Goal: Transaction & Acquisition: Purchase product/service

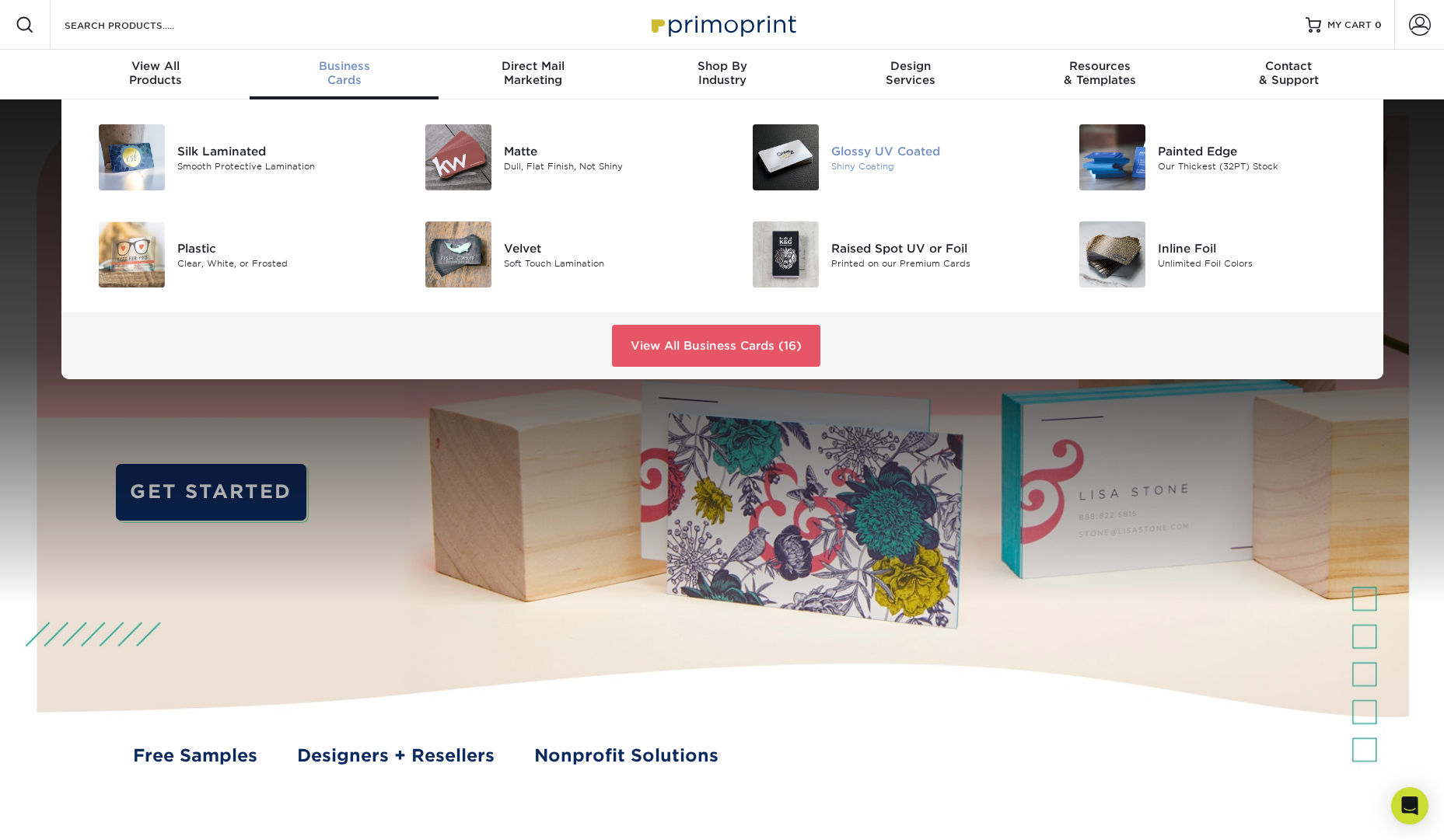
click at [802, 155] on img at bounding box center [786, 157] width 66 height 66
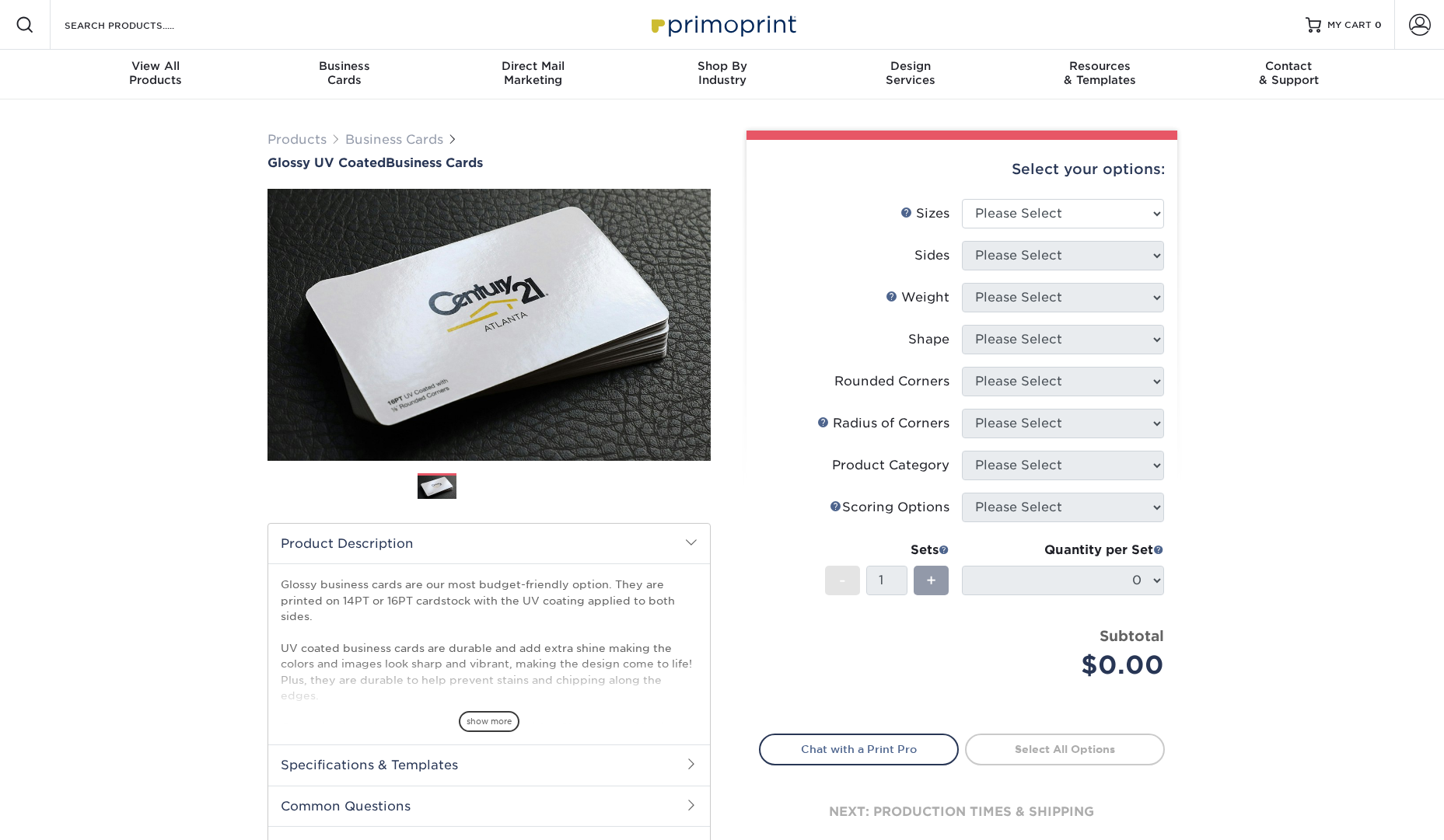
scroll to position [1, 0]
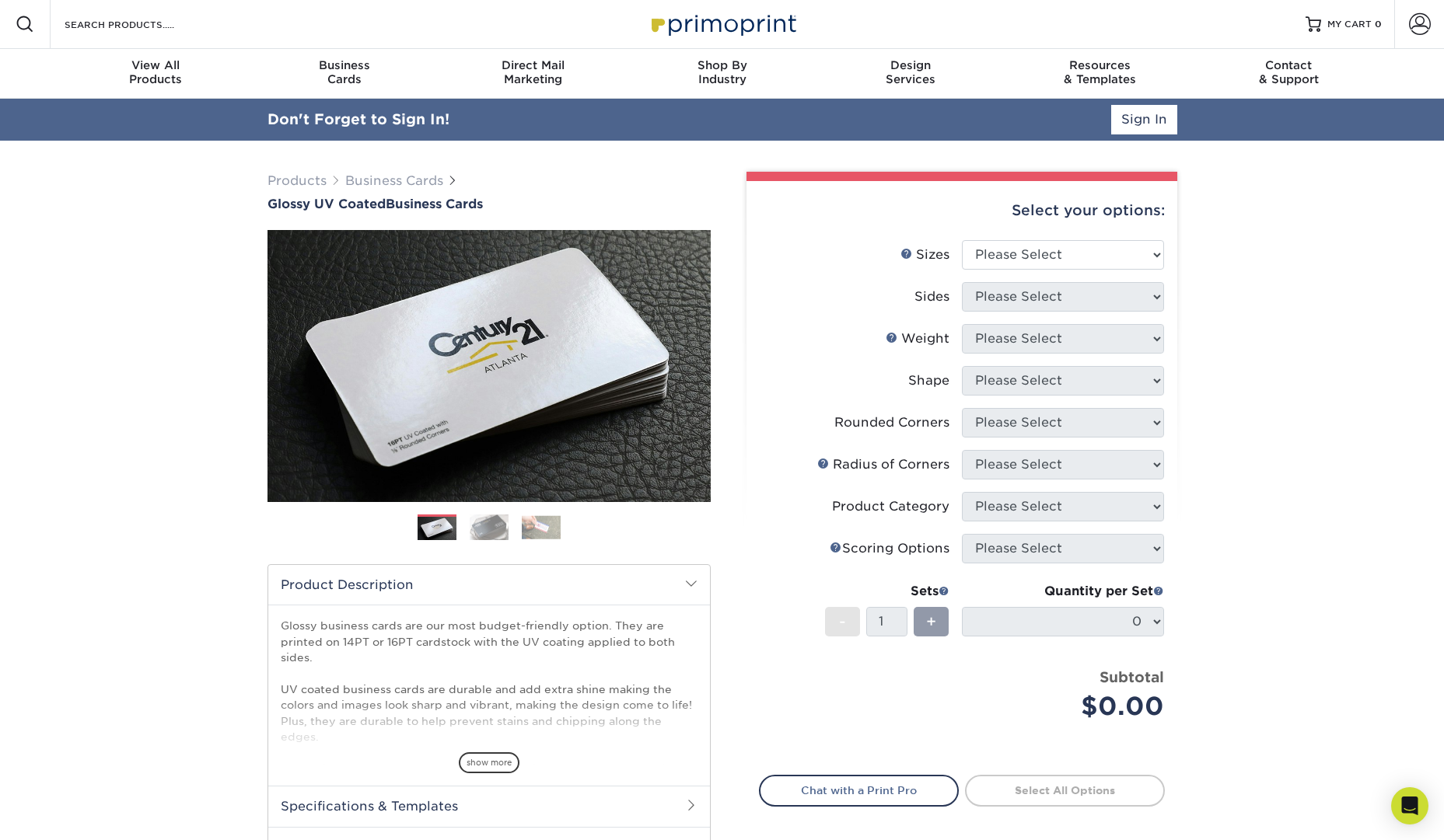
click at [1106, 219] on div "Select your options:" at bounding box center [961, 210] width 406 height 59
drag, startPoint x: 1094, startPoint y: 237, endPoint x: 1093, endPoint y: 249, distance: 12.0
click at [1094, 240] on div "Select your options: Sizes Help Sizes Please Select 1.5" x 3.5" - Mini 1.75" x …" at bounding box center [961, 546] width 431 height 731
click at [1091, 251] on select "Please Select 1.5" x 3.5" - Mini 1.75" x 3.5" - Mini 2" x 2" - Square 2" x 3" -…" at bounding box center [1064, 254] width 203 height 29
select select "1.75x3.50"
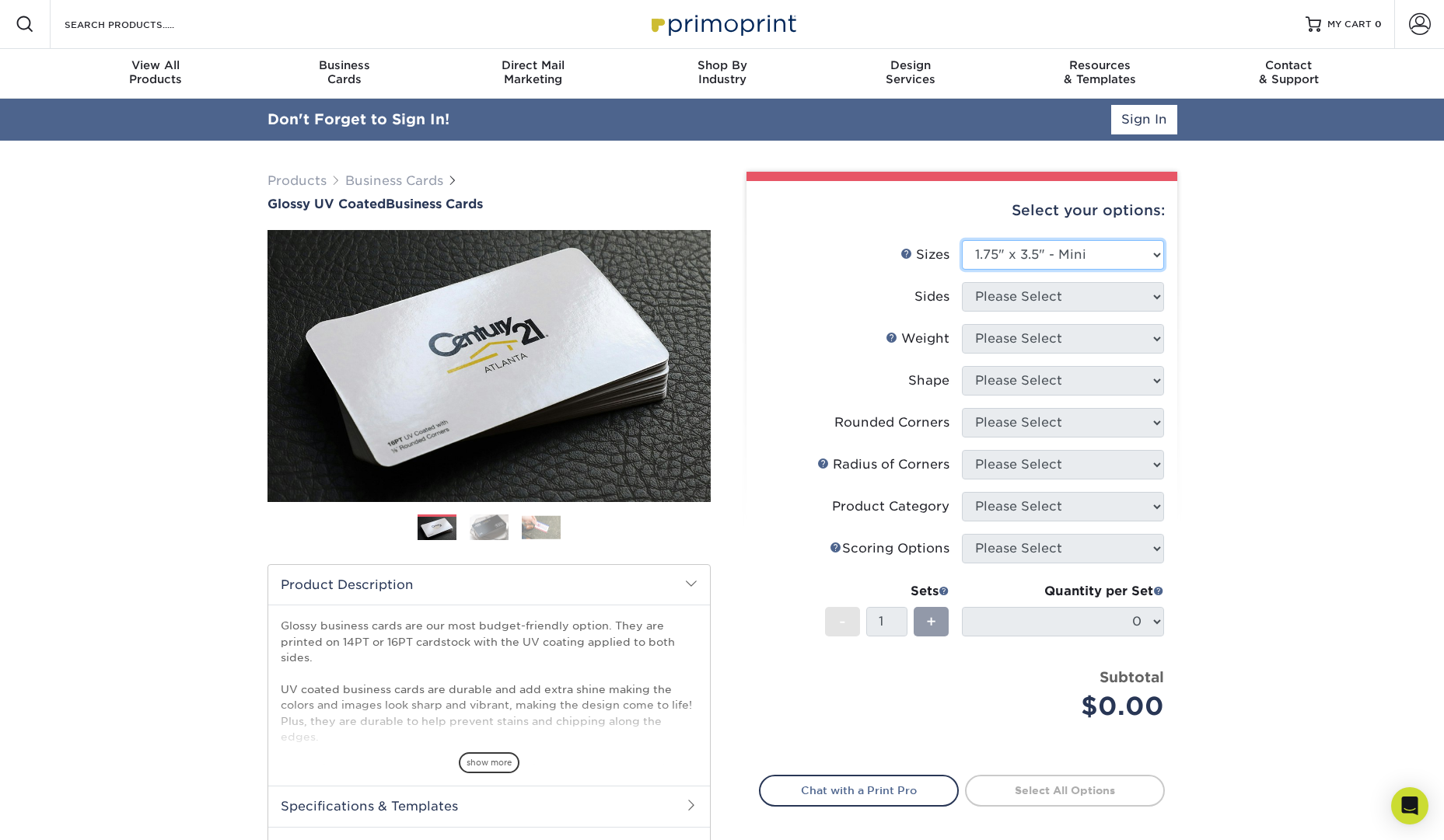
click at [962, 240] on select "Please Select 1.5" x 3.5" - Mini 1.75" x 3.5" - Mini 2" x 2" - Square 2" x 3" -…" at bounding box center [1064, 254] width 203 height 29
click at [1082, 290] on select "Please Select Print Both Sides Print Front Only" at bounding box center [1064, 296] width 203 height 29
select select "13abbda7-1d64-4f25-8bb2-c179b224825d"
click at [962, 282] on select "Please Select Print Both Sides Print Front Only" at bounding box center [1064, 296] width 203 height 29
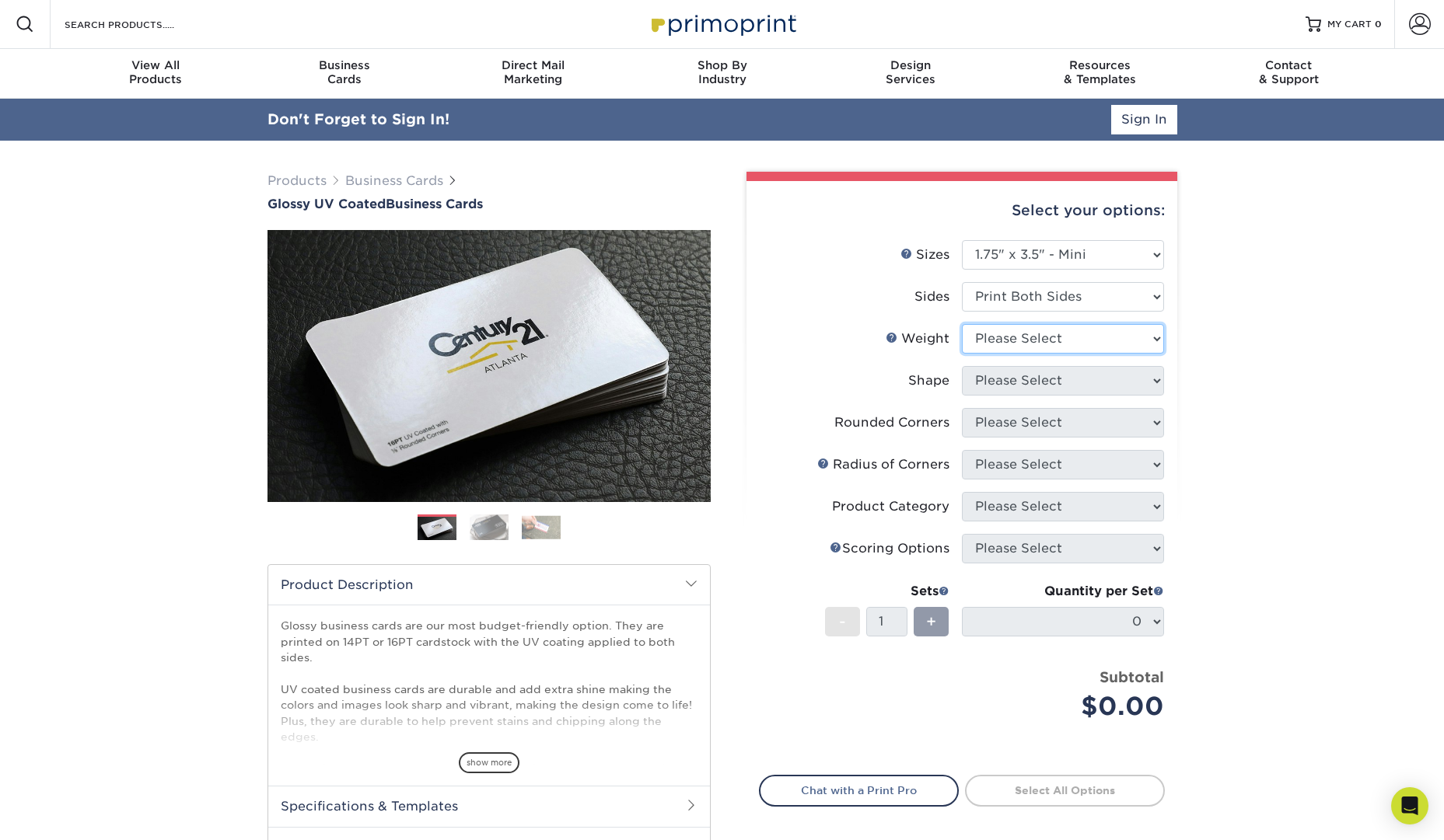
click at [1066, 324] on select "Please Select 16PT 14PT" at bounding box center [1064, 339] width 203 height 29
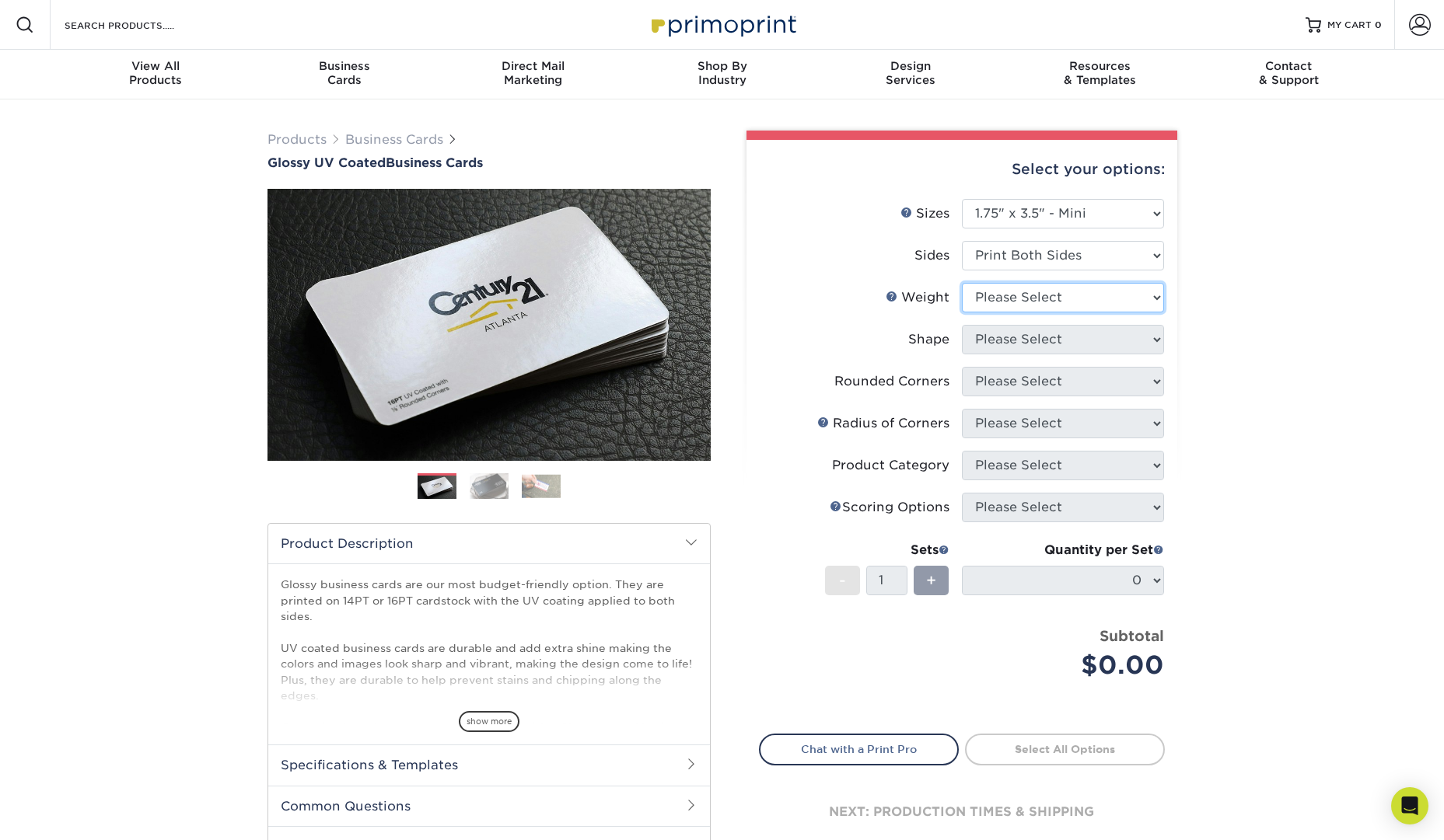
select select "14PT"
click at [962, 283] on select "Please Select 16PT 14PT" at bounding box center [1064, 297] width 203 height 29
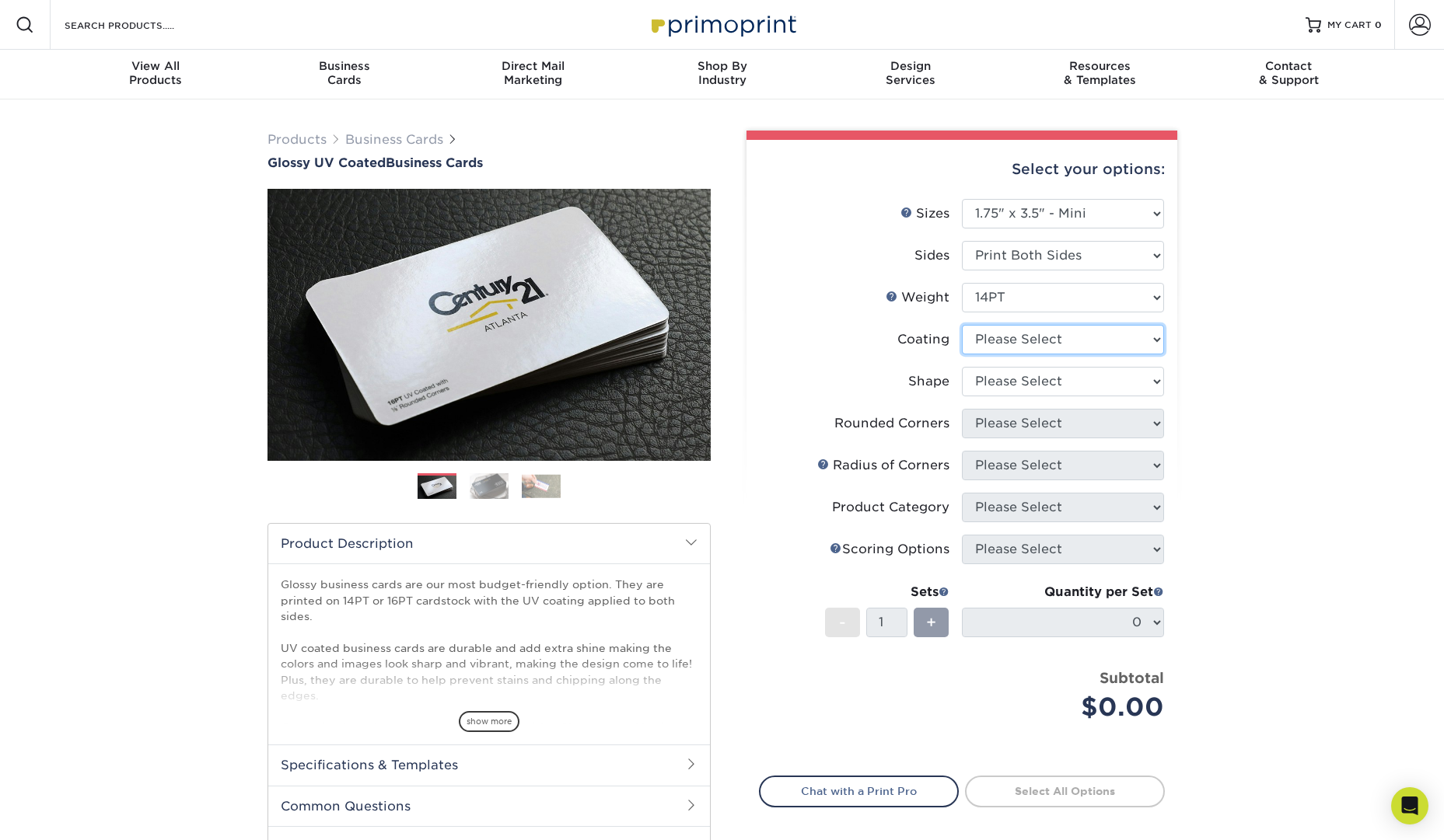
click at [1146, 336] on select at bounding box center [1064, 340] width 203 height 29
click at [1120, 325] on select at bounding box center [1064, 340] width 203 height 29
select select "1e8116af-acfc-44b1-83dc-8181aa338834"
click at [962, 325] on select at bounding box center [1064, 340] width 203 height 29
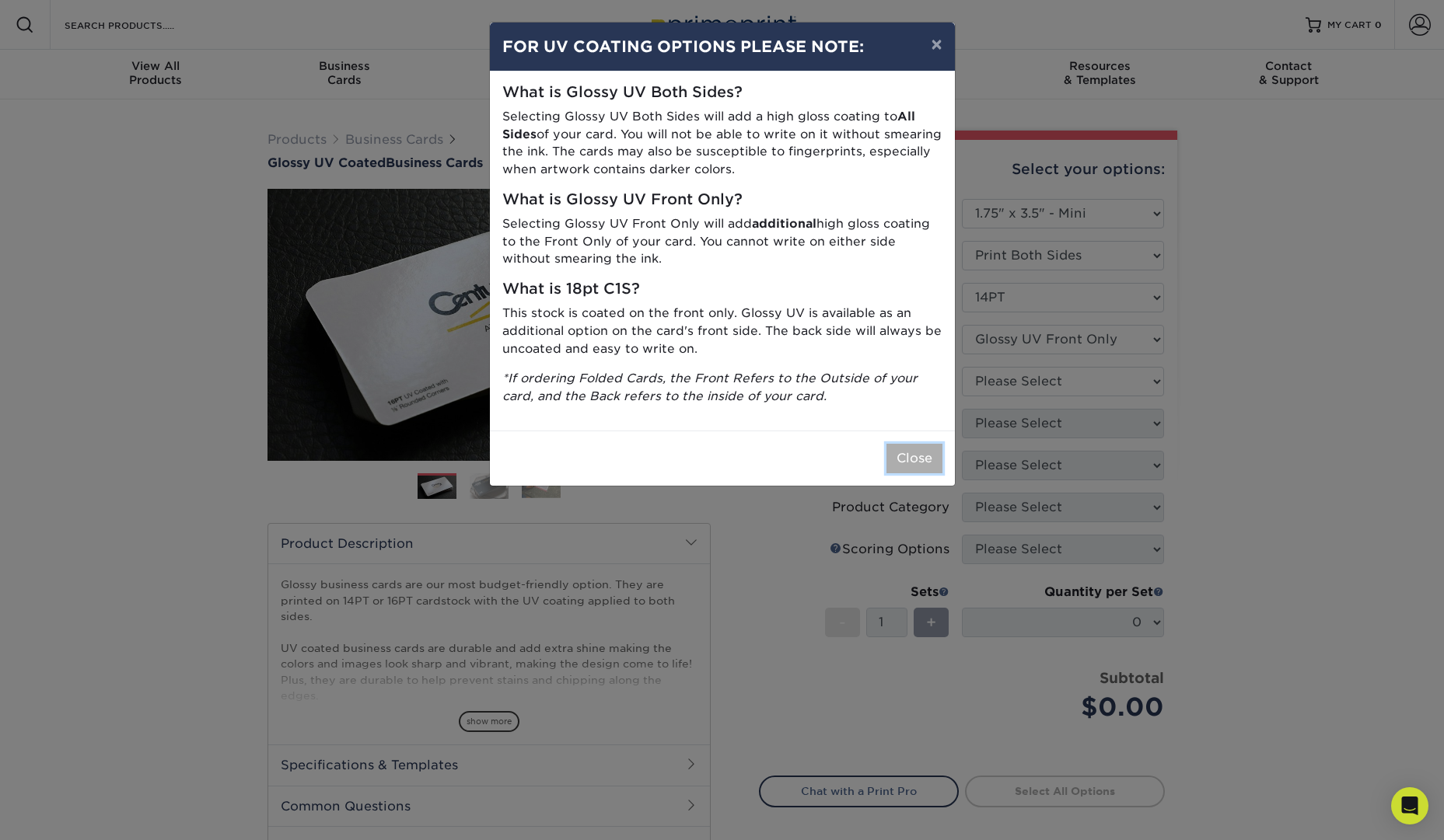
click at [914, 456] on button "Close" at bounding box center [914, 458] width 56 height 29
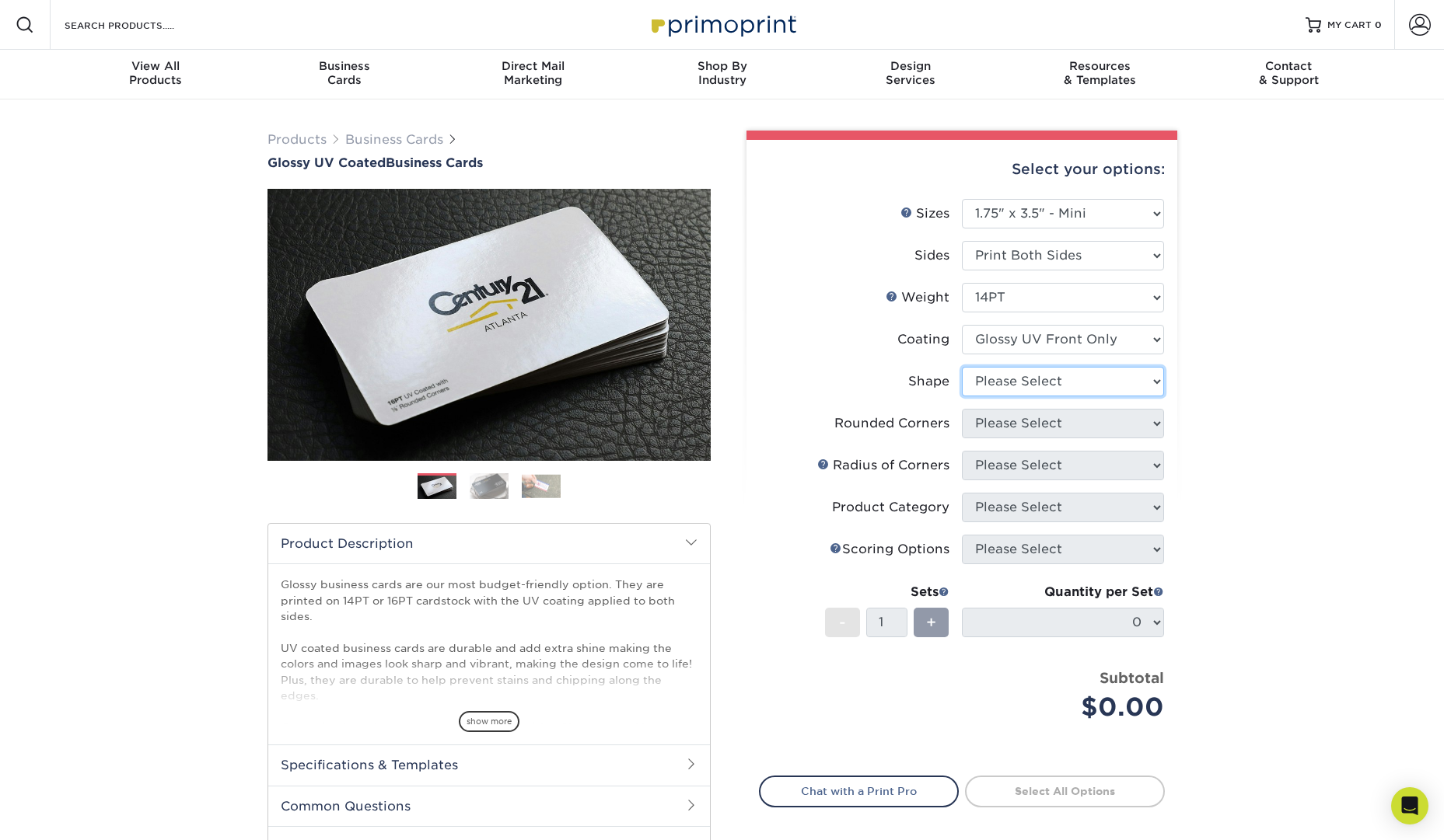
click at [1133, 382] on select "Please Select Standard" at bounding box center [1064, 381] width 203 height 29
select select "standard"
click at [962, 367] on select "Please Select Standard" at bounding box center [1064, 381] width 203 height 29
click at [1121, 412] on select "Please Select Yes - Round 2 Corners Yes - Round 4 Corners No" at bounding box center [1064, 423] width 203 height 29
click at [962, 409] on select "Please Select Yes - Round 2 Corners Yes - Round 4 Corners No" at bounding box center [1064, 423] width 203 height 29
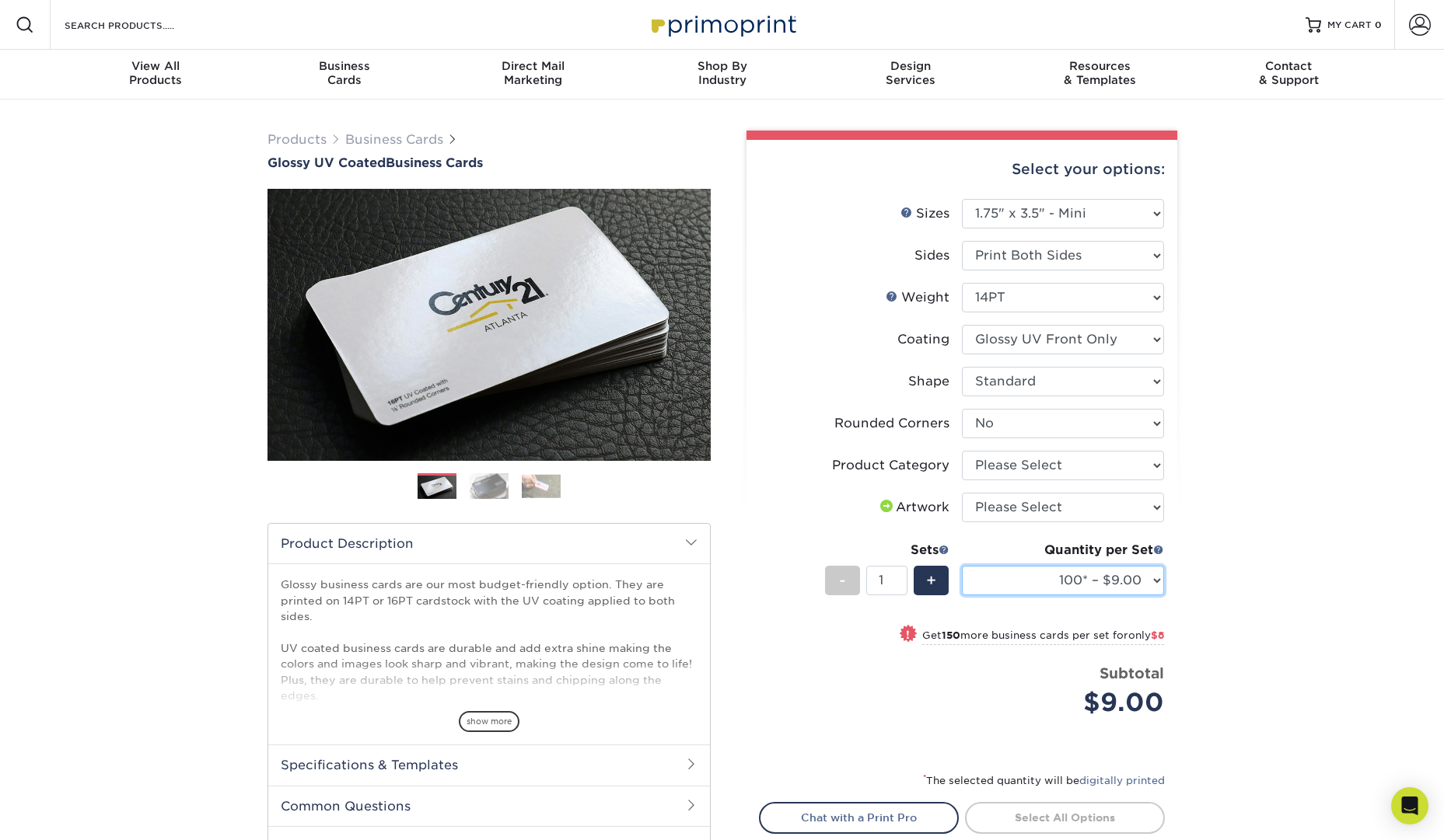
click at [1137, 583] on select "100* – $9.00 250* – $17.00 500 – $33.00 1000 – $47.00 2500 – $101.00 5000 – $14…" at bounding box center [1064, 580] width 203 height 29
click at [1145, 584] on select "100* – $9.00 250* – $17.00 500 – $33.00 1000 – $47.00 2500 – $101.00 5000 – $14…" at bounding box center [1064, 580] width 203 height 29
click at [1140, 583] on select "100* – $9.00 250* – $17.00 500 – $33.00 1000 – $47.00 2500 – $101.00 5000 – $14…" at bounding box center [1064, 580] width 203 height 29
click at [1124, 426] on select "Please Select Yes - Round 2 Corners Yes - Round 4 Corners No" at bounding box center [1064, 423] width 203 height 29
click at [962, 409] on select "Please Select Yes - Round 2 Corners Yes - Round 4 Corners No" at bounding box center [1064, 423] width 203 height 29
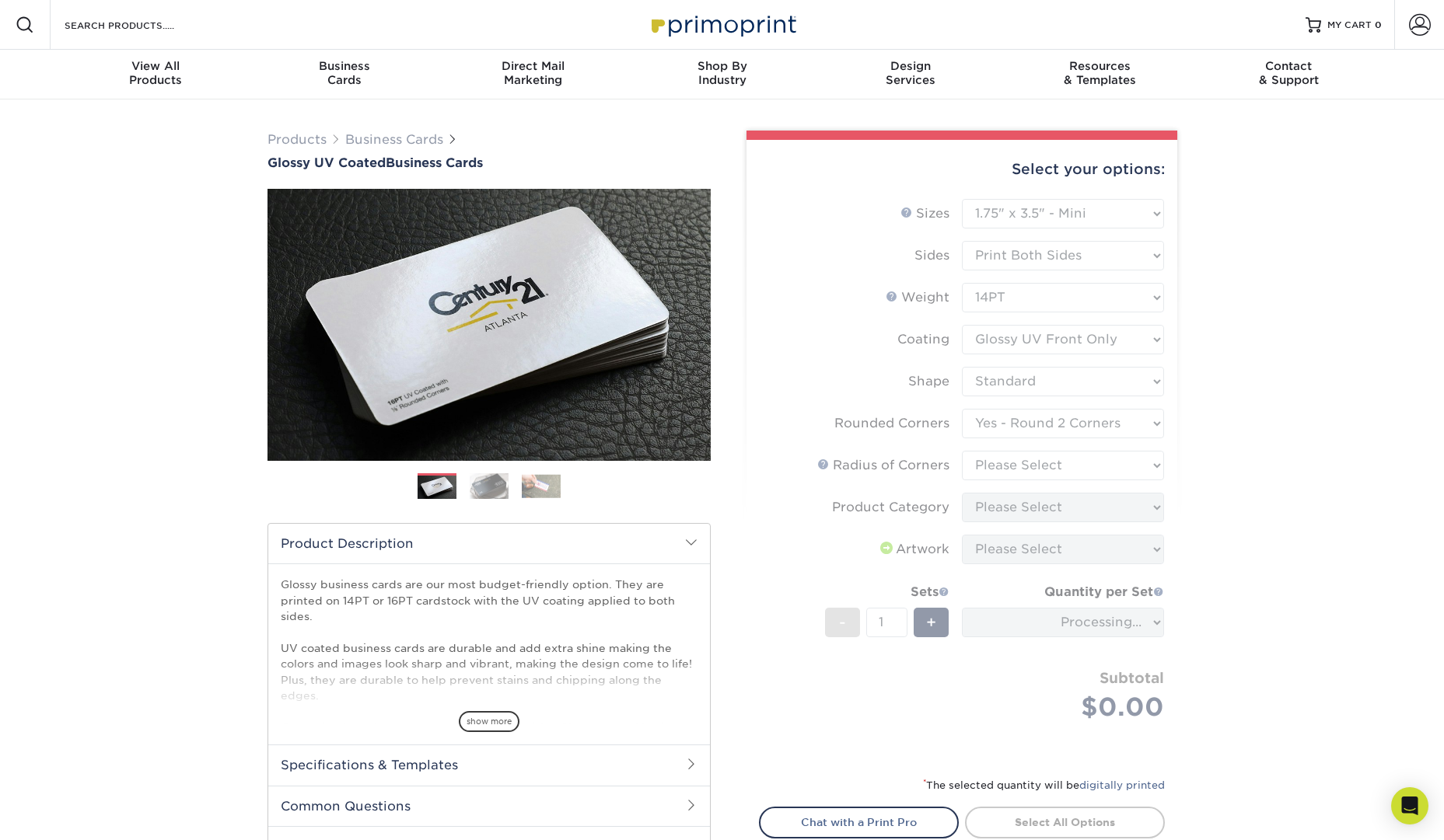
click at [1081, 417] on form "Sizes Help Sizes Please Select 1.5" x 3.5" - Mini 1.75" x 3.5" - Mini 2" x 2" -…" at bounding box center [961, 478] width 406 height 559
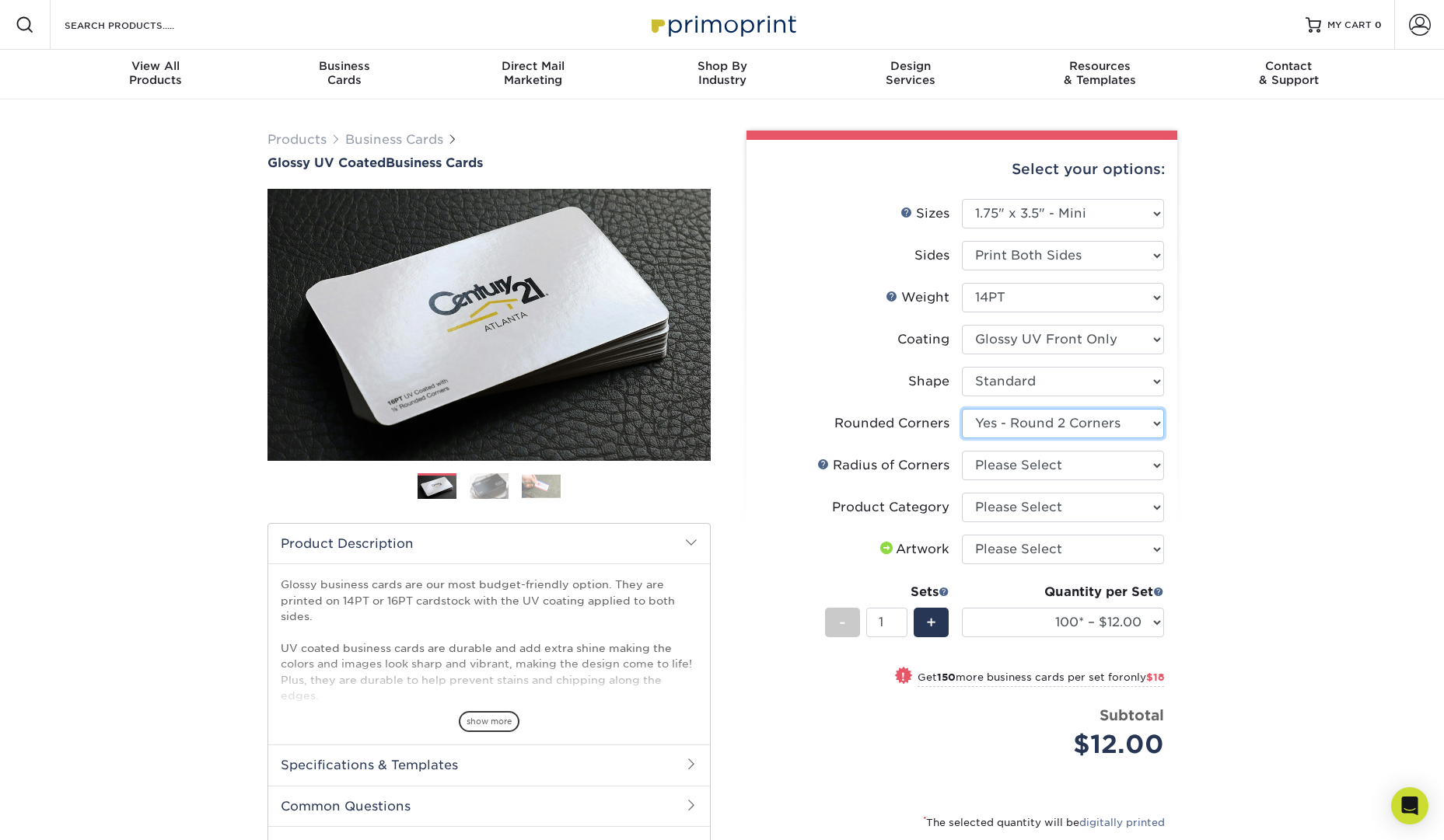
click at [1099, 420] on select "Please Select Yes - Round 2 Corners Yes - Round 4 Corners No" at bounding box center [1064, 423] width 203 height 29
select select "7672df9e-0e0a-464d-8e1f-920c575e4da3"
click at [962, 409] on select "Please Select Yes - Round 2 Corners Yes - Round 4 Corners No" at bounding box center [1064, 423] width 203 height 29
click at [1043, 461] on select "Please Select Rounded 1/8" Rounded 1/4"" at bounding box center [1064, 465] width 203 height 29
select select "479fbfe7-6a0c-4895-8c9a-81739b7486c9"
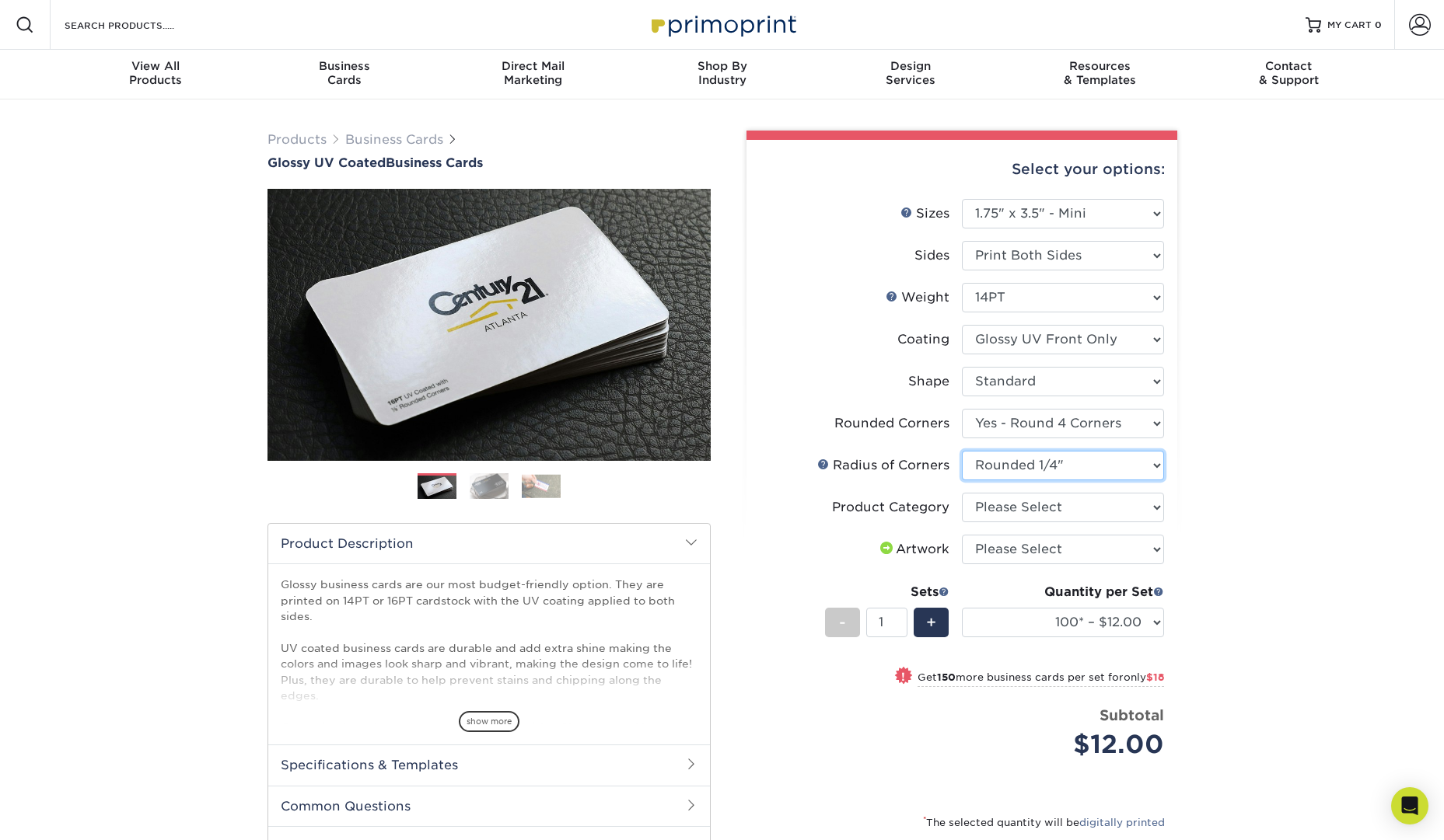
click at [962, 451] on select "Please Select Rounded 1/8" Rounded 1/4"" at bounding box center [1064, 465] width 203 height 29
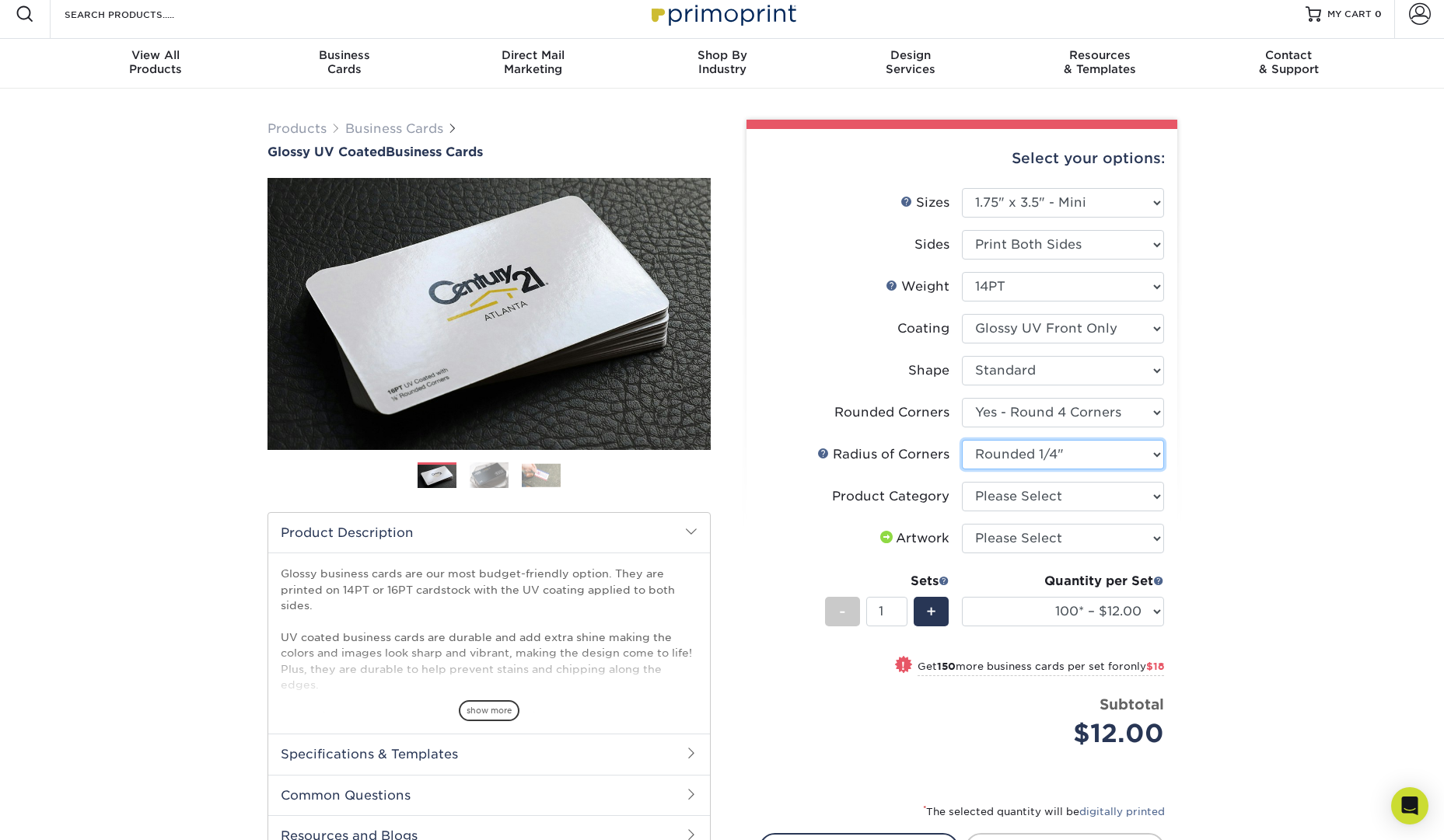
scroll to position [20, 0]
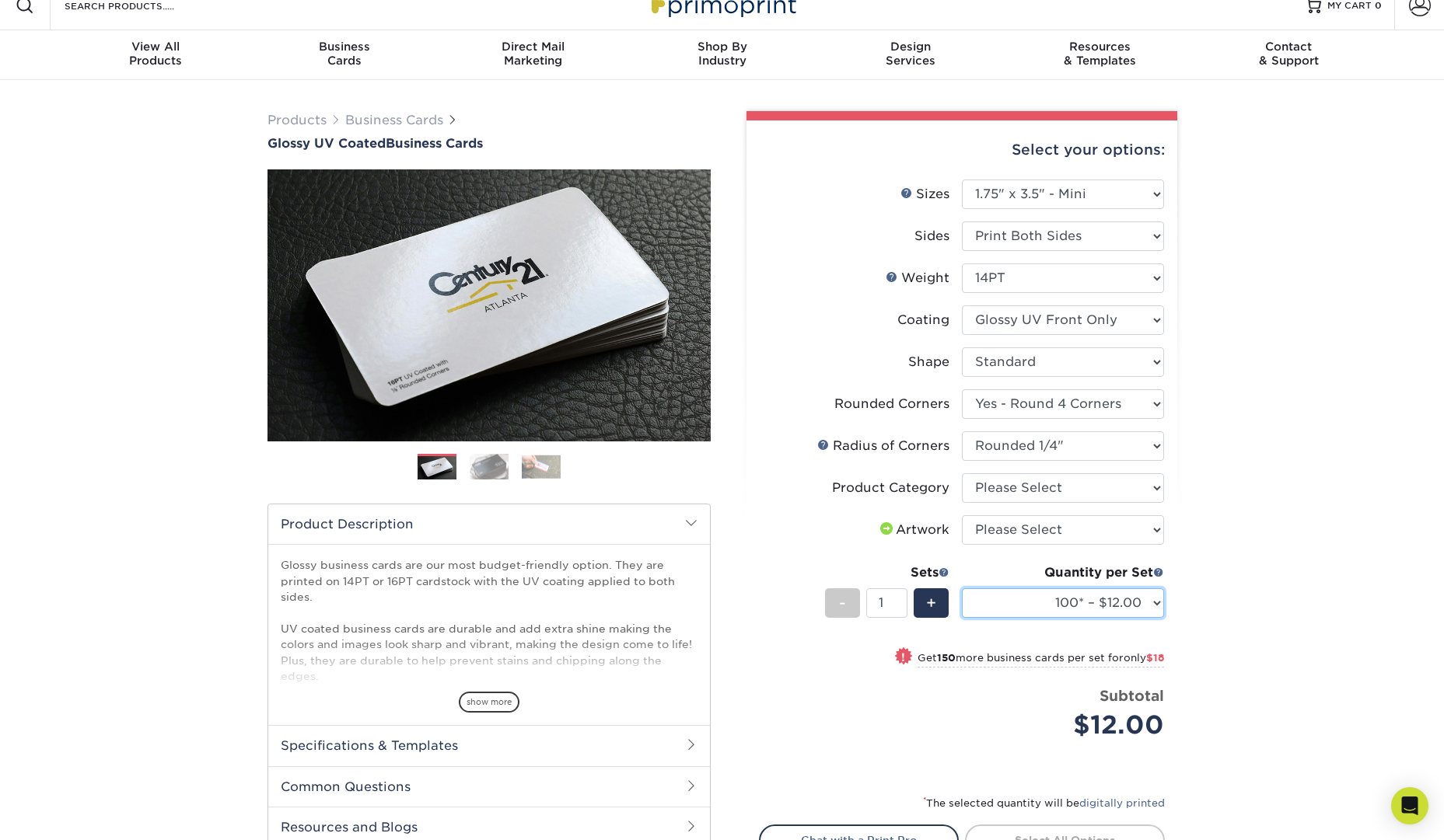
click at [1150, 598] on select "100* – $12.00 250* – $30.00 500 – $60.00 1000 – $74.00 2500 – $136.00 5000 – $2…" at bounding box center [1064, 603] width 203 height 29
click at [1139, 325] on select at bounding box center [1064, 320] width 203 height 29
select select "ae367451-b2b8-45df-a344-0f05b6a12993"
click at [962, 306] on select at bounding box center [1064, 320] width 203 height 29
select select "-1"
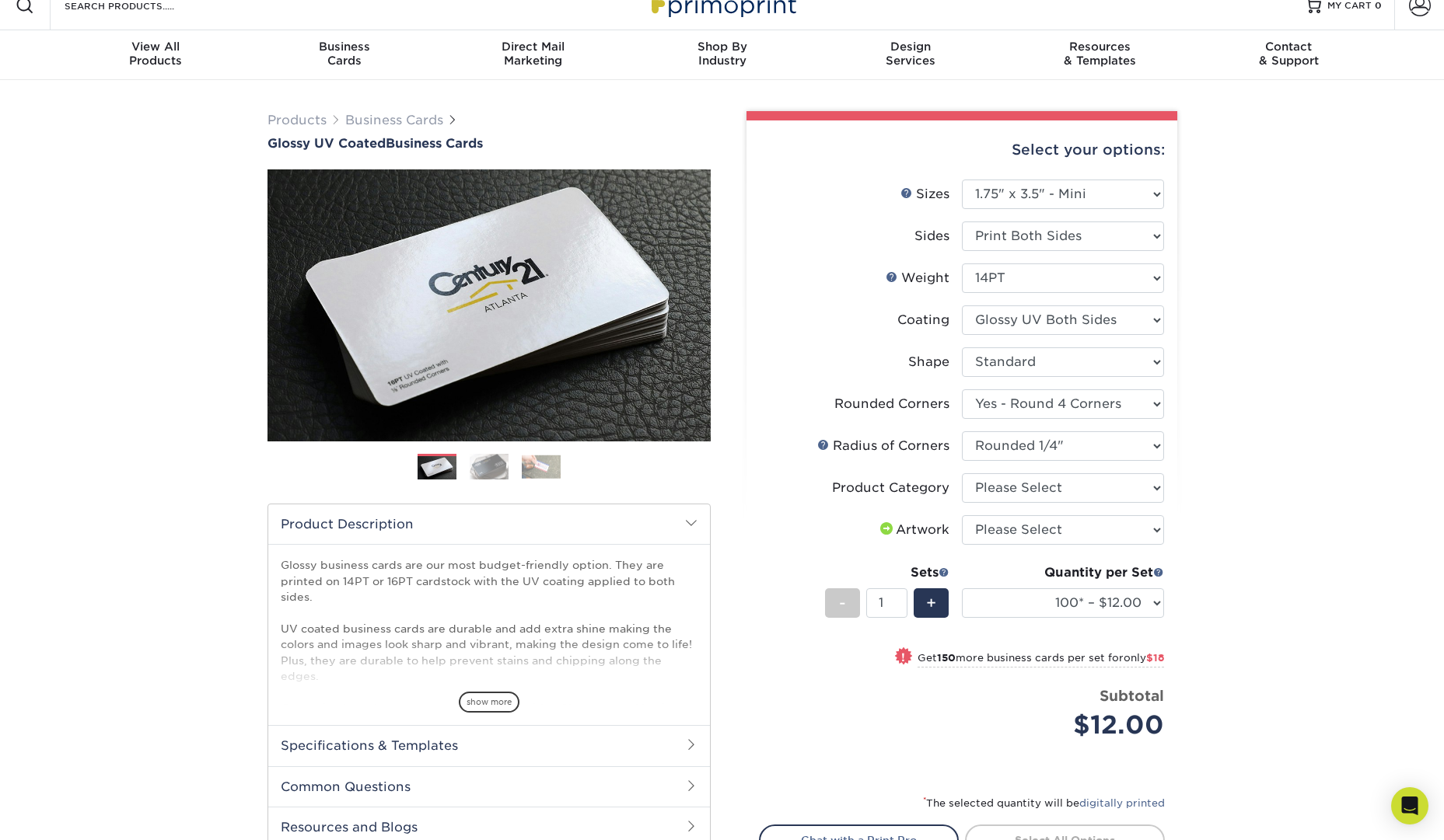
select select "-1"
select select
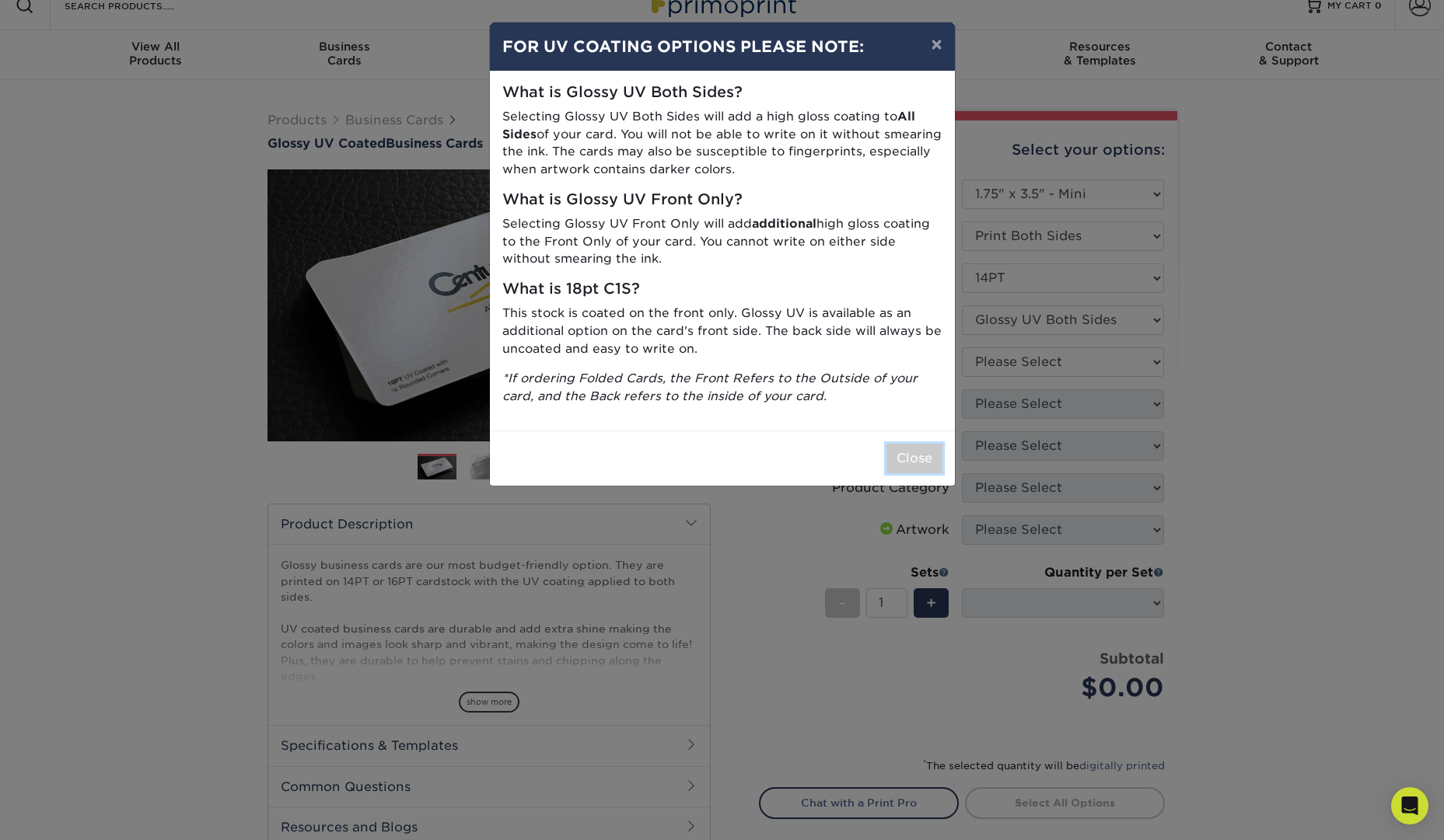
click at [906, 448] on button "Close" at bounding box center [914, 458] width 56 height 29
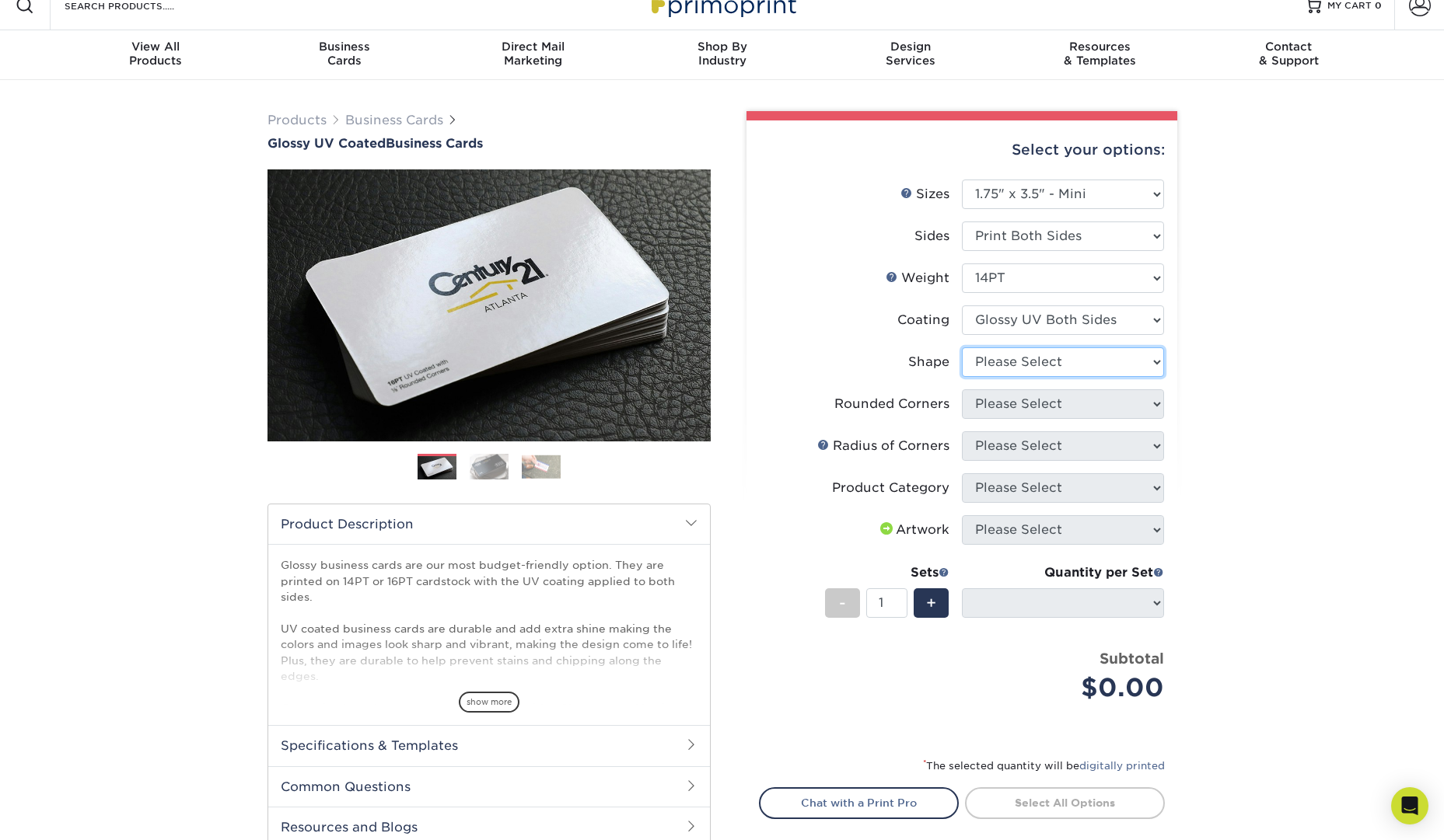
click at [1130, 360] on select "Please Select Standard" at bounding box center [1064, 361] width 203 height 29
select select "standard"
click at [962, 347] on select "Please Select Standard" at bounding box center [1064, 361] width 203 height 29
select select
click at [1116, 396] on select "Please Select Yes - Round 2 Corners Yes - Round 4 Corners No" at bounding box center [1064, 404] width 203 height 29
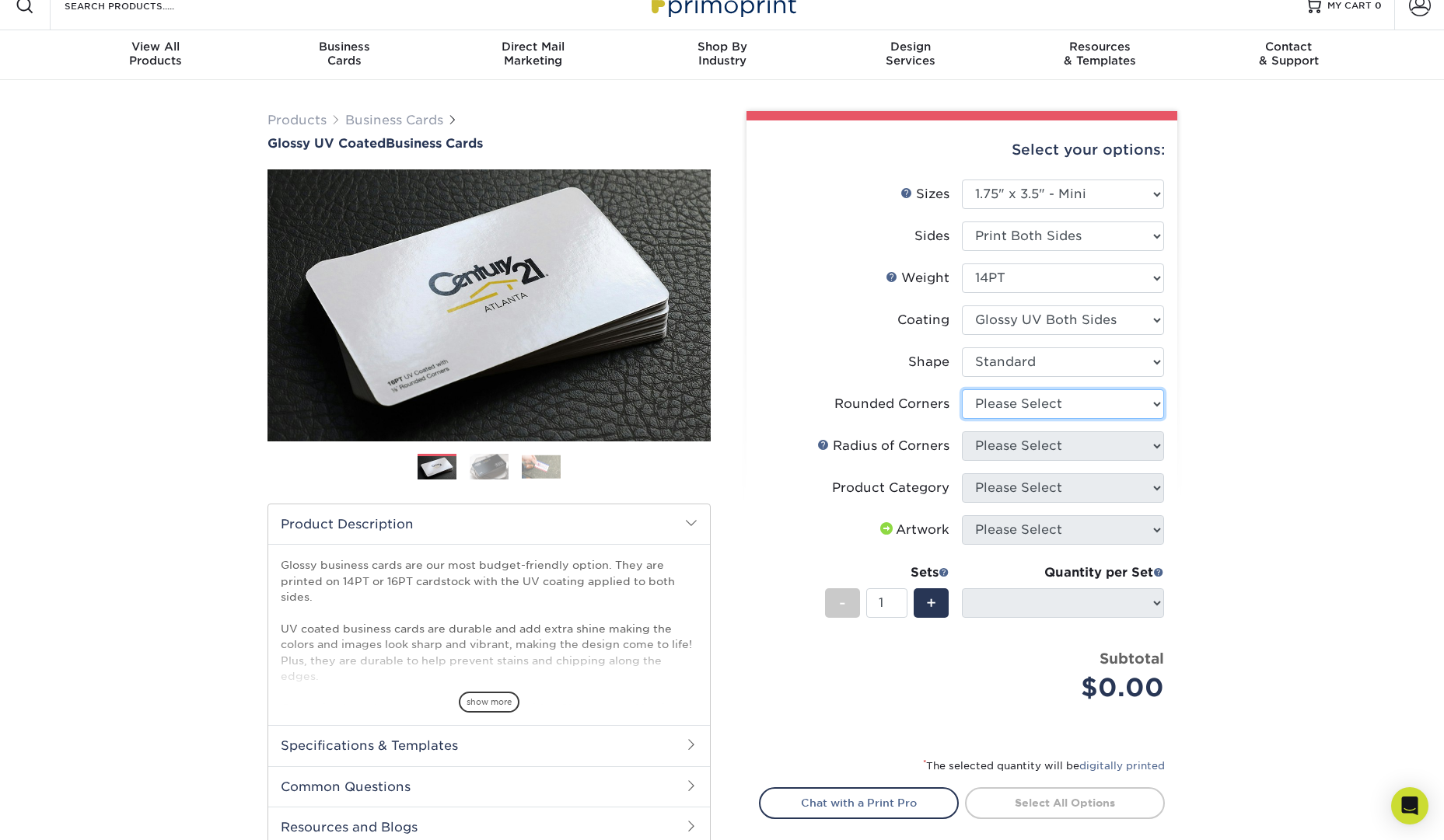
select select "0"
click at [962, 390] on select "Please Select Yes - Round 2 Corners Yes - Round 4 Corners No" at bounding box center [1064, 404] width 203 height 29
select select "-1"
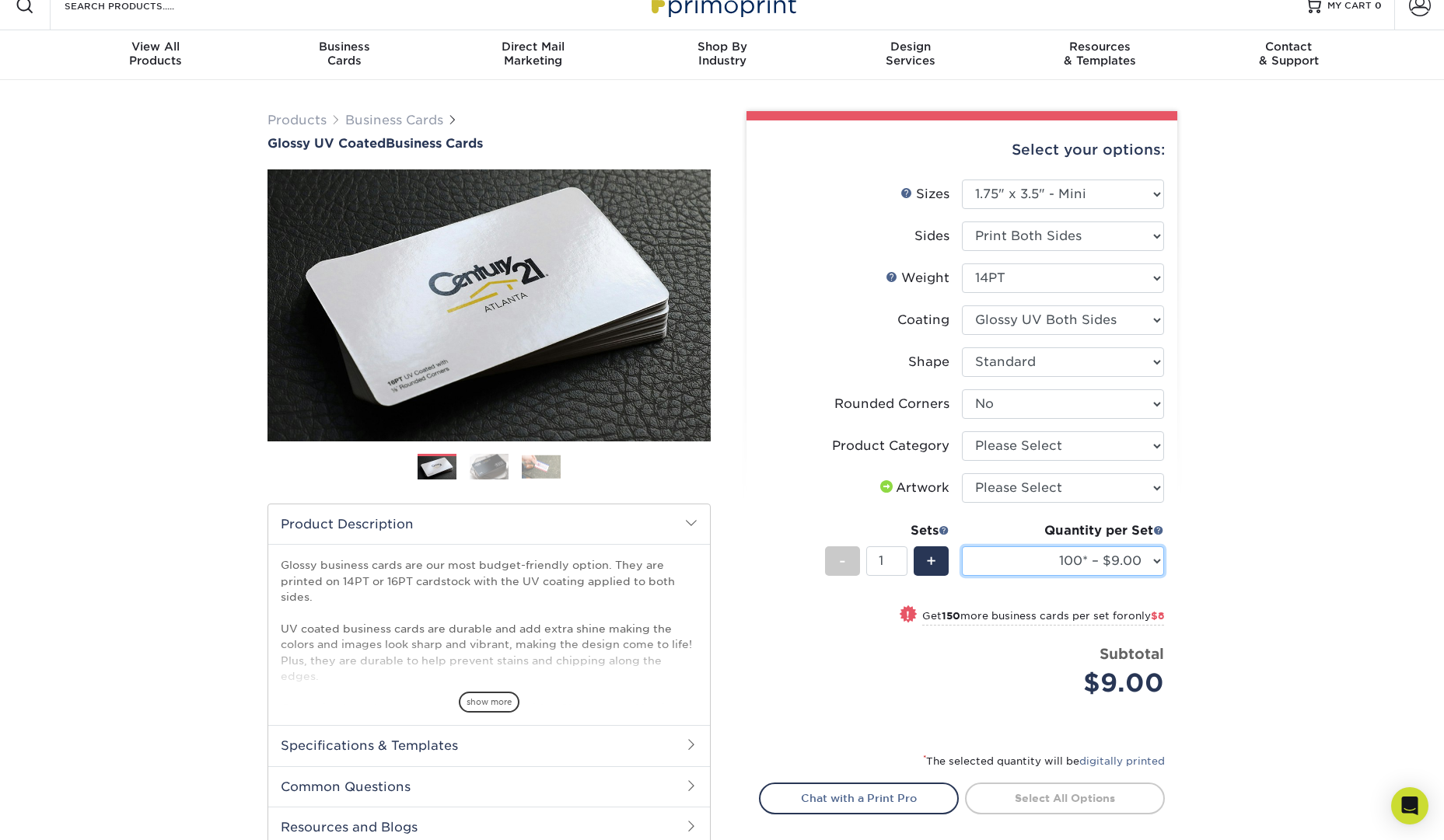
click at [1154, 562] on select "100* – $9.00 250* – $17.00 500 – $33.00 1000 – $47.00 2500 – $101.00 5000 – $14…" at bounding box center [1064, 561] width 203 height 29
click at [1155, 558] on select "100* – $9.00 250* – $17.00 500 – $33.00 1000 – $47.00 2500 – $101.00 5000 – $14…" at bounding box center [1064, 562] width 203 height 29
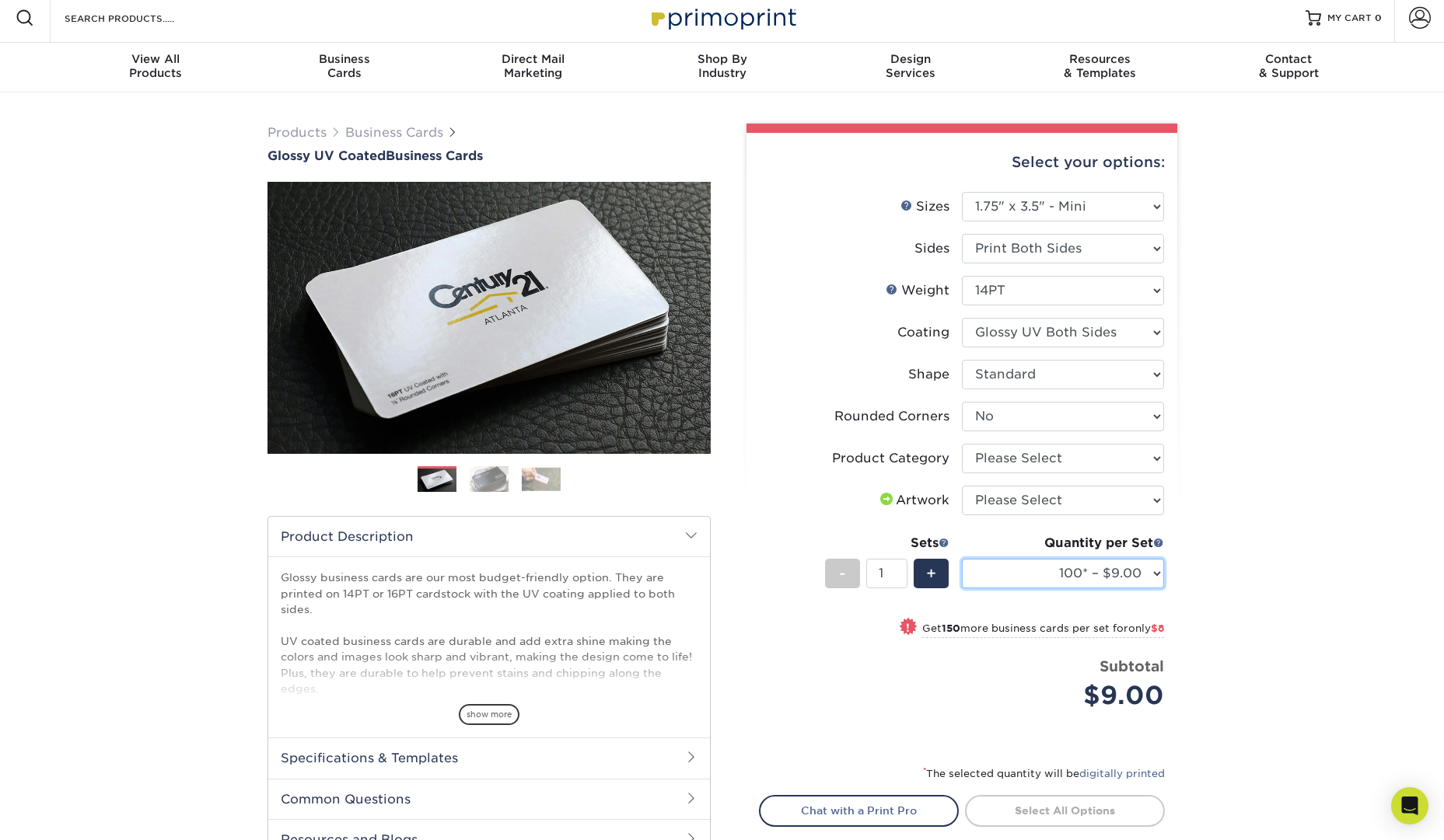
scroll to position [6, 0]
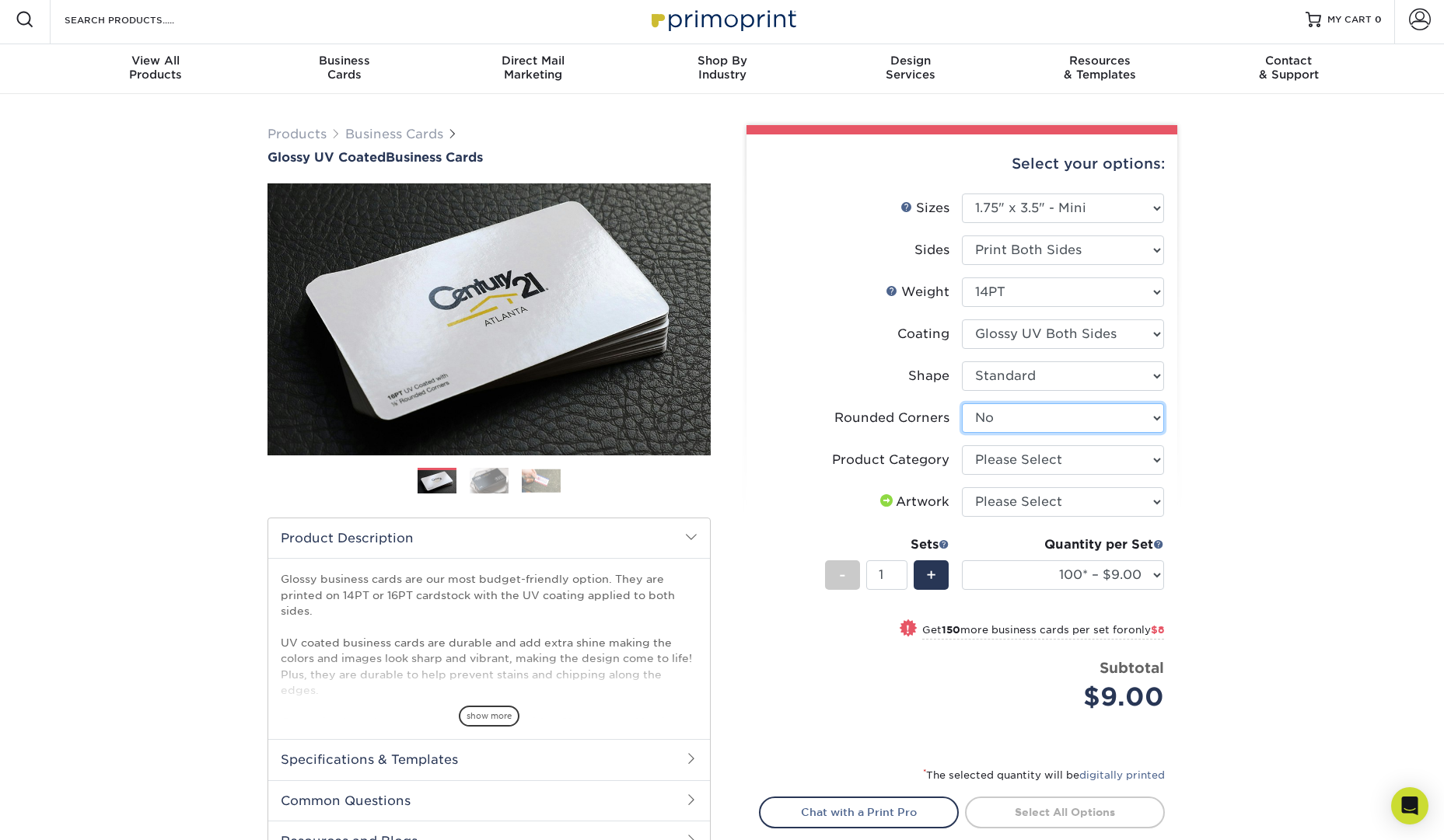
click at [1132, 405] on select "Please Select Yes - Round 2 Corners Yes - Round 4 Corners No" at bounding box center [1064, 418] width 203 height 29
select select "7672df9e-0e0a-464d-8e1f-920c575e4da3"
click at [962, 404] on select "Please Select Yes - Round 2 Corners Yes - Round 4 Corners No" at bounding box center [1064, 418] width 203 height 29
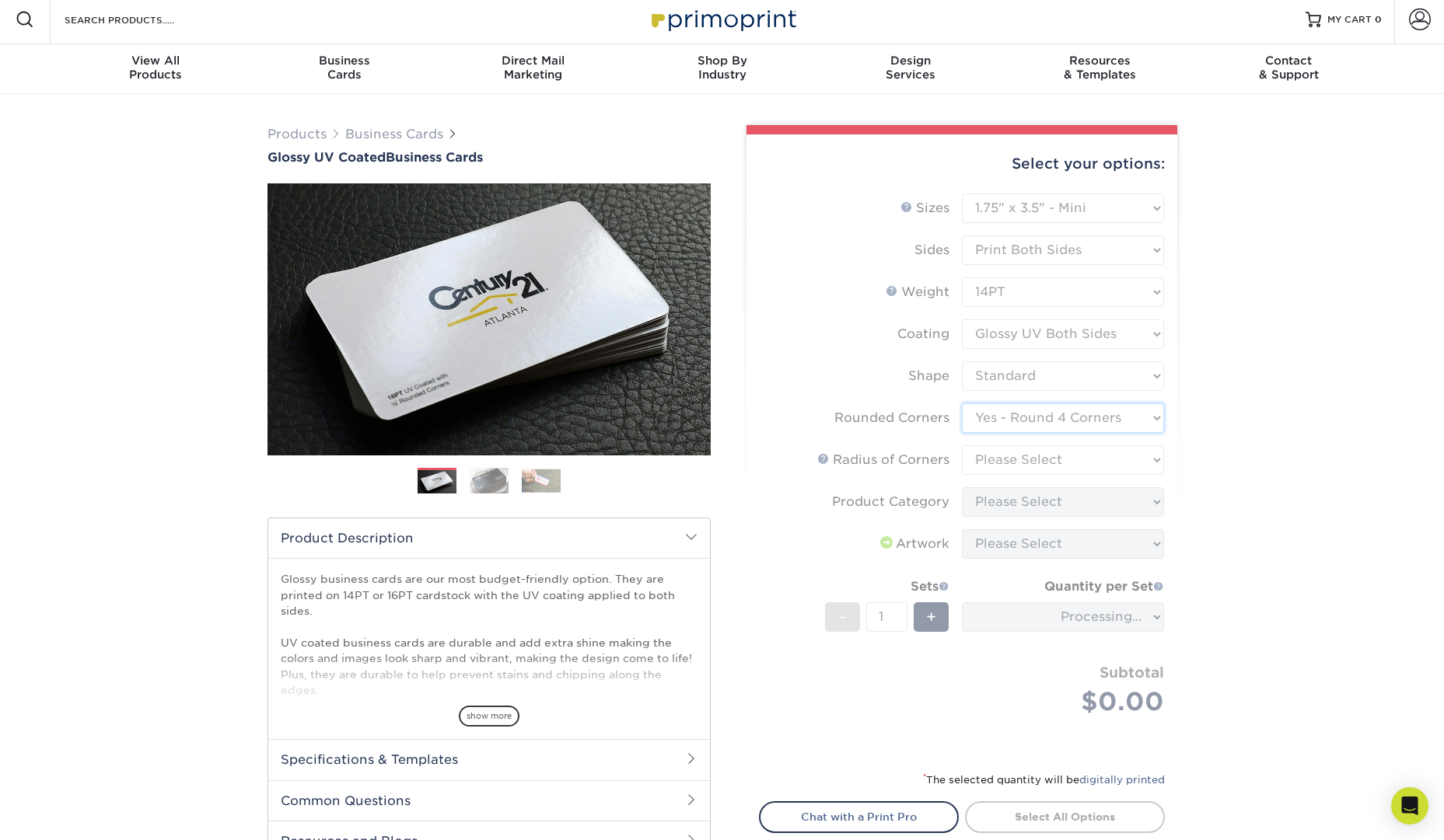
scroll to position [0, 0]
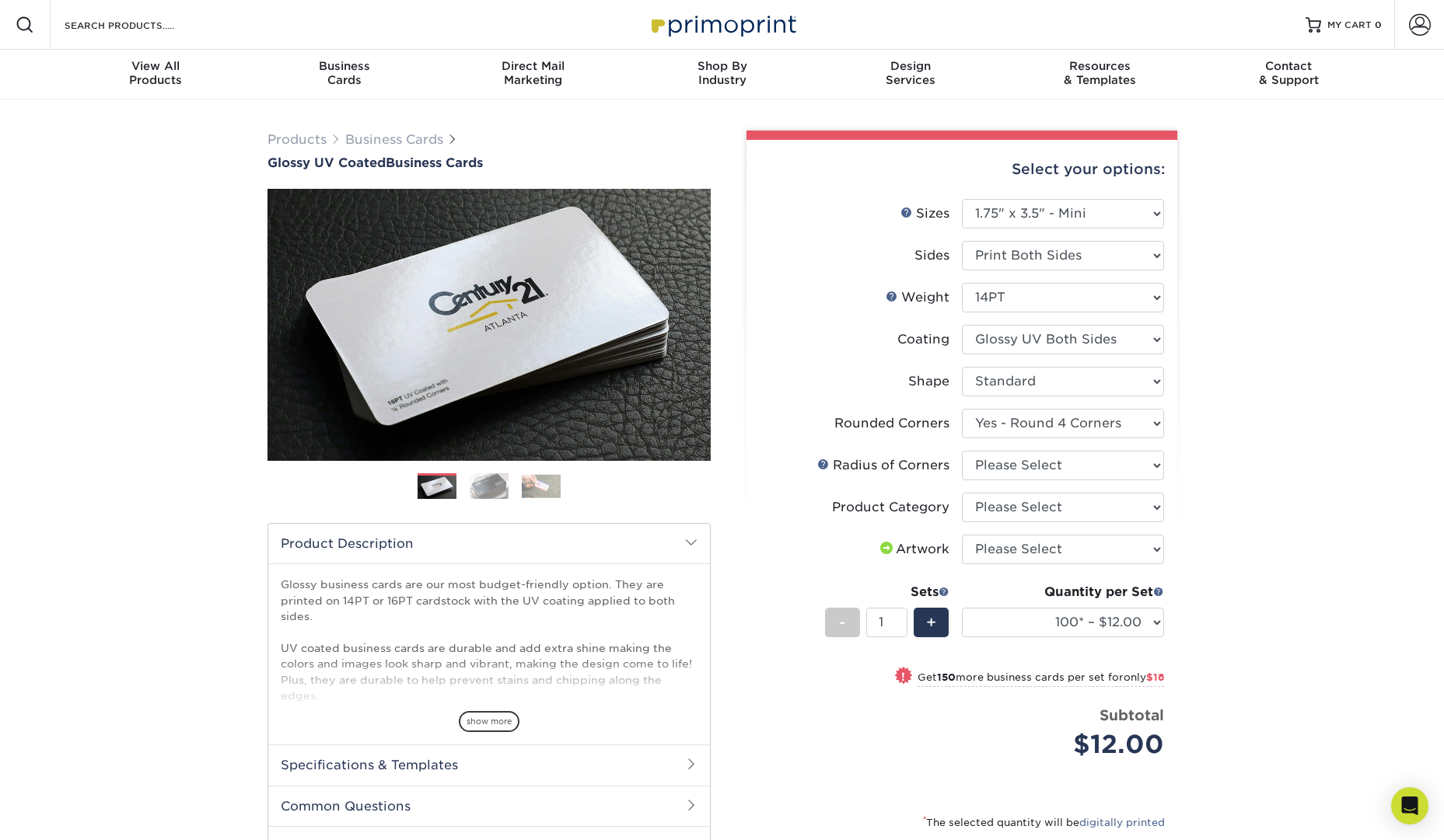
drag, startPoint x: 1175, startPoint y: 625, endPoint x: 1131, endPoint y: 629, distance: 44.2
click at [1150, 628] on div "Select your options: Sizes Help Sizes Please Select 1.5" x 3.5" - Mini 1.75" x …" at bounding box center [961, 561] width 431 height 842
click at [1131, 629] on select "100* – $12.00 250* – $30.00 500 – $60.00 1000 – $74.00 2500 – $136.00 5000 – $2…" at bounding box center [1064, 622] width 203 height 29
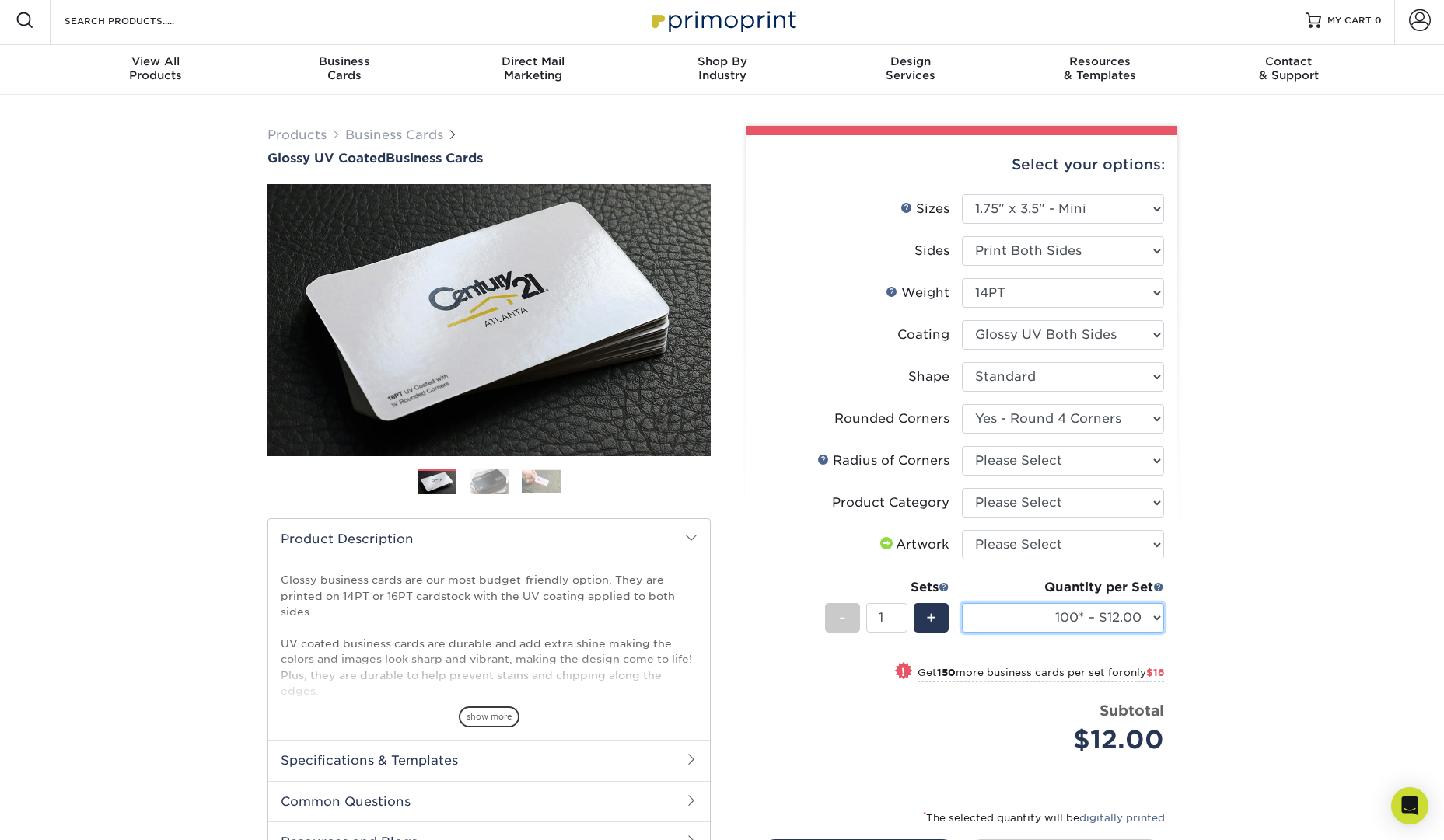
click at [1151, 620] on select "100* – $12.00 250* – $30.00 500 – $60.00 1000 – $74.00 2500 – $136.00 5000 – $2…" at bounding box center [1064, 618] width 203 height 29
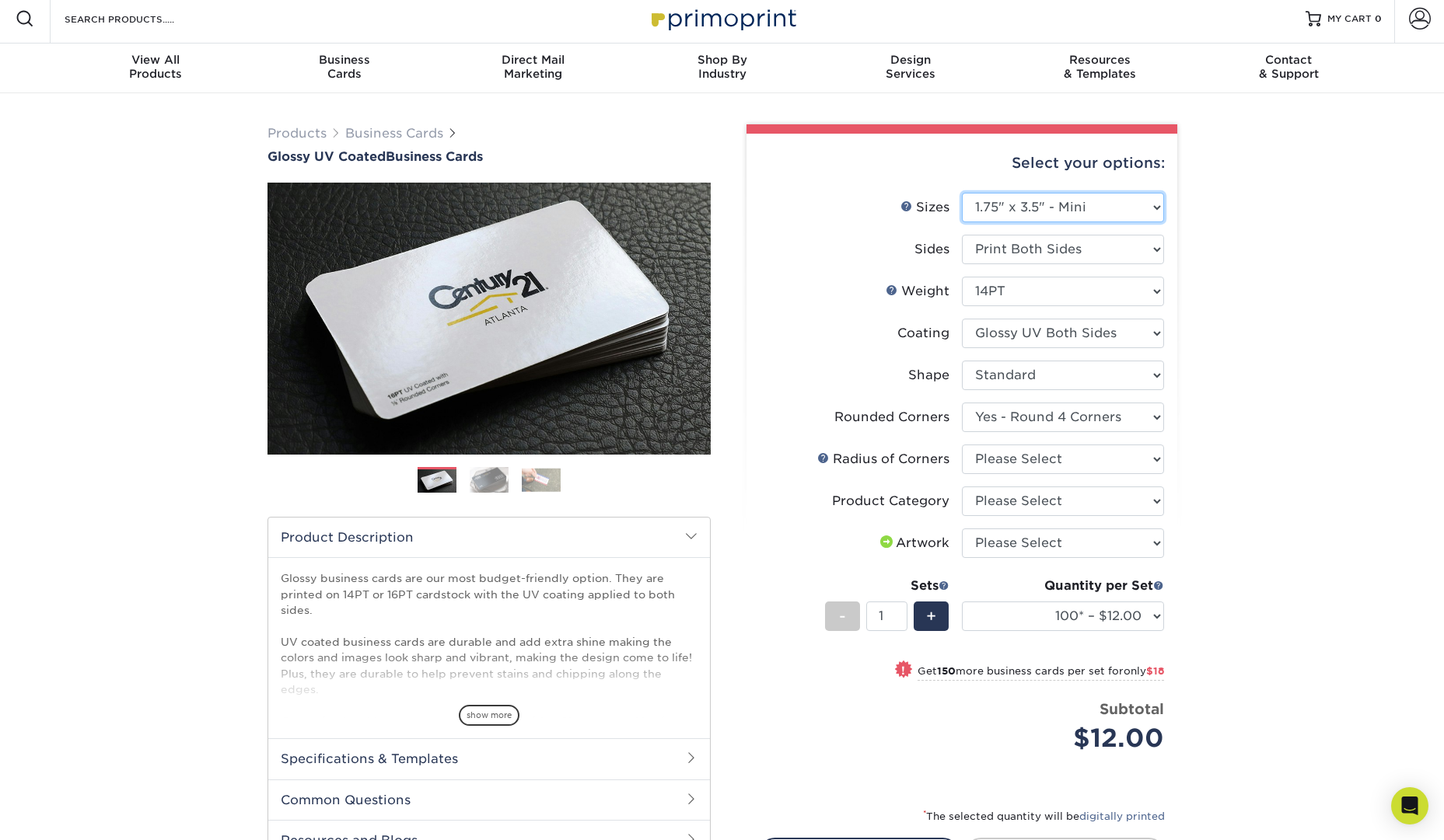
click at [1091, 197] on select "Please Select 1.5" x 3.5" - Mini 1.75" x 3.5" - Mini 2" x 2" - Square 2" x 3" -…" at bounding box center [1064, 207] width 203 height 29
select select "2.00x2.00"
click at [962, 193] on select "Please Select 1.5" x 3.5" - Mini 1.75" x 3.5" - Mini 2" x 2" - Square 2" x 3" -…" at bounding box center [1064, 207] width 203 height 29
select select "-1"
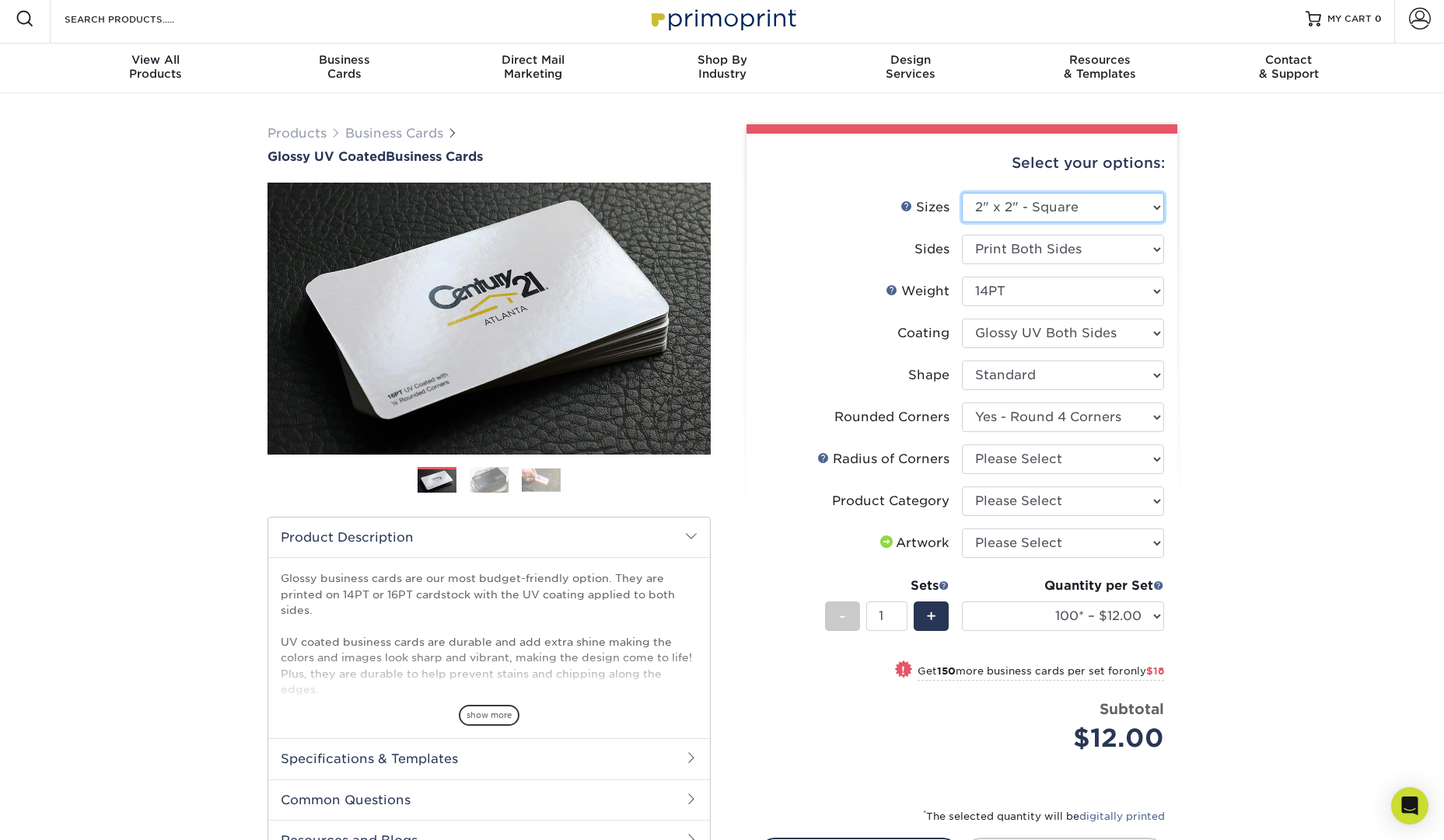
select select
select select "-1"
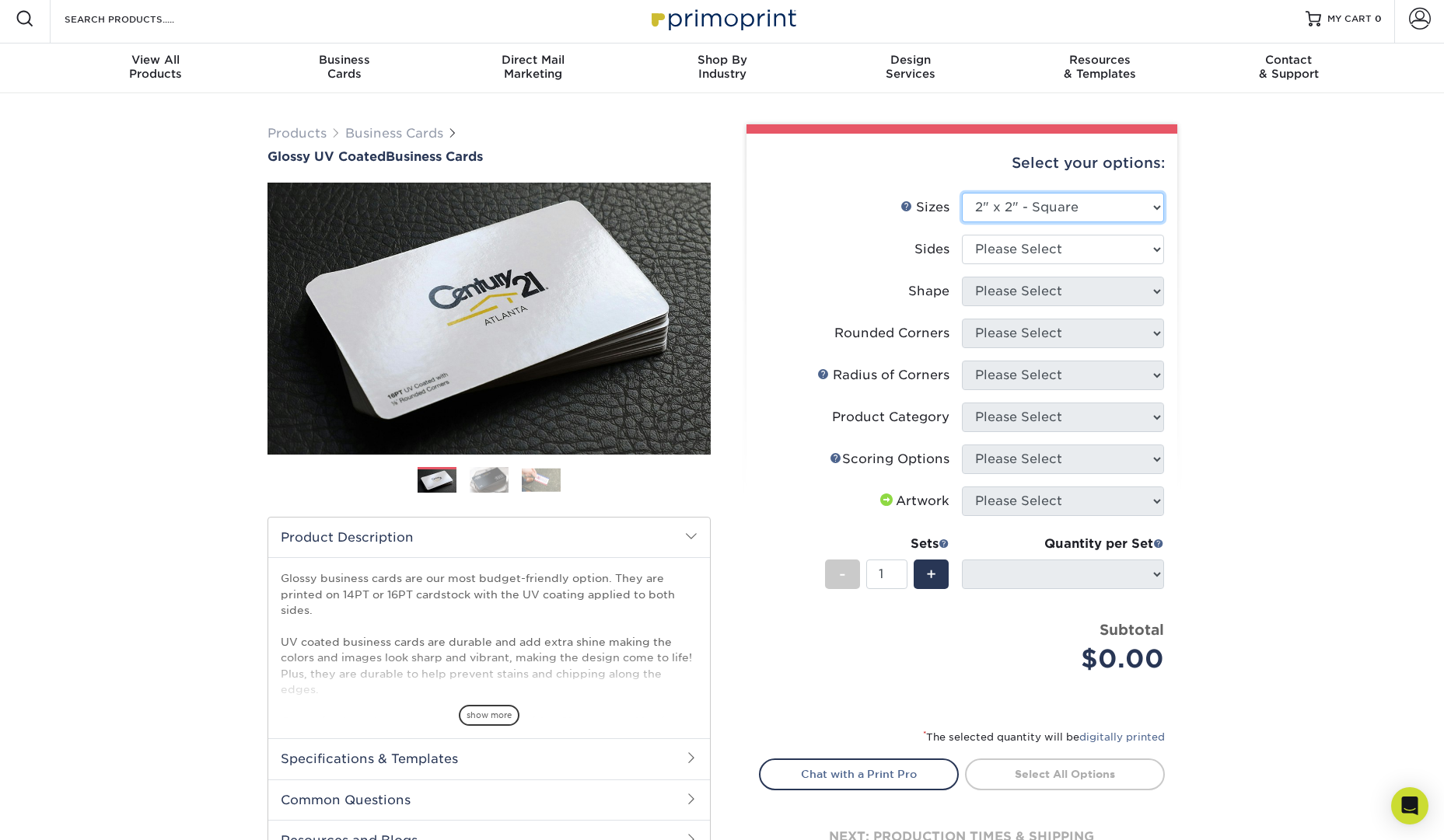
click at [1086, 195] on select "Please Select 1.5" x 3.5" - Mini 1.75" x 3.5" - Mini 2" x 2" - Square 2" x 3" -…" at bounding box center [1064, 207] width 203 height 29
click at [1081, 212] on select "Please Select 1.5" x 3.5" - Mini 1.75" x 3.5" - Mini 2" x 2" - Square 2" x 3" -…" at bounding box center [1064, 207] width 203 height 29
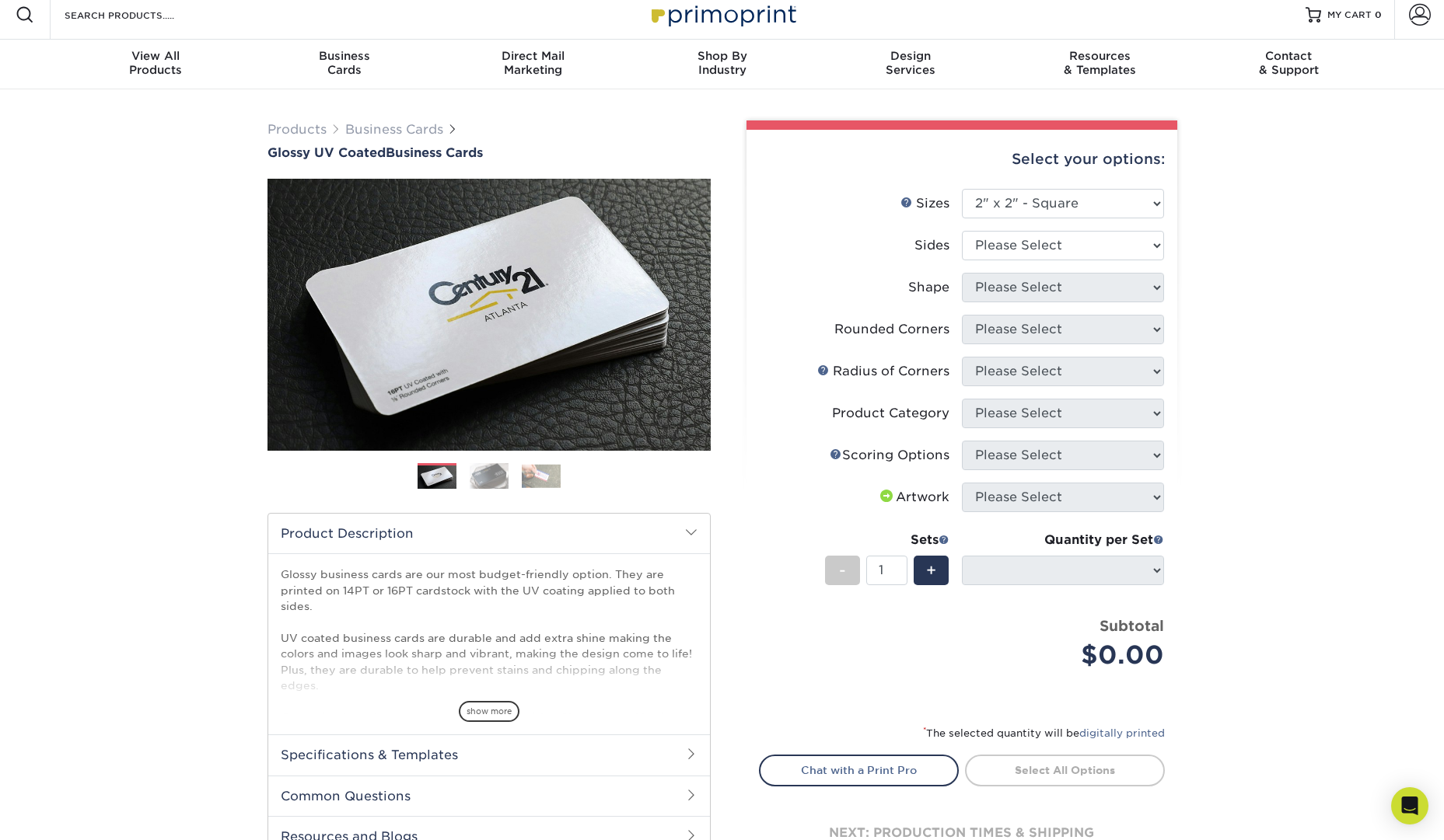
scroll to position [21, 0]
